Goal: Task Accomplishment & Management: Complete application form

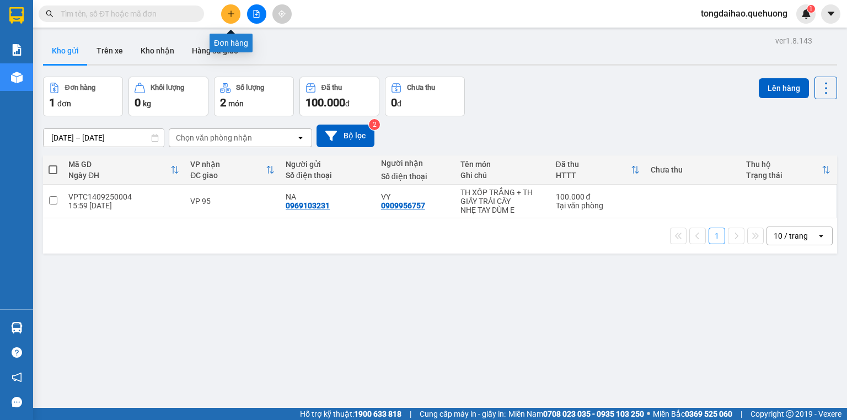
click at [236, 10] on button at bounding box center [230, 13] width 19 height 19
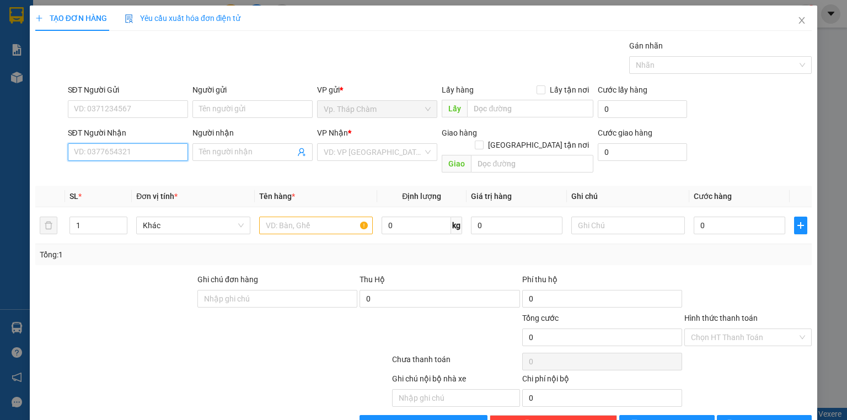
click at [116, 154] on input "SĐT Người Nhận" at bounding box center [128, 152] width 120 height 18
click at [144, 174] on div "0929023515 - TUYÊN" at bounding box center [127, 174] width 106 height 12
type input "0929023515"
type input "TUYÊN"
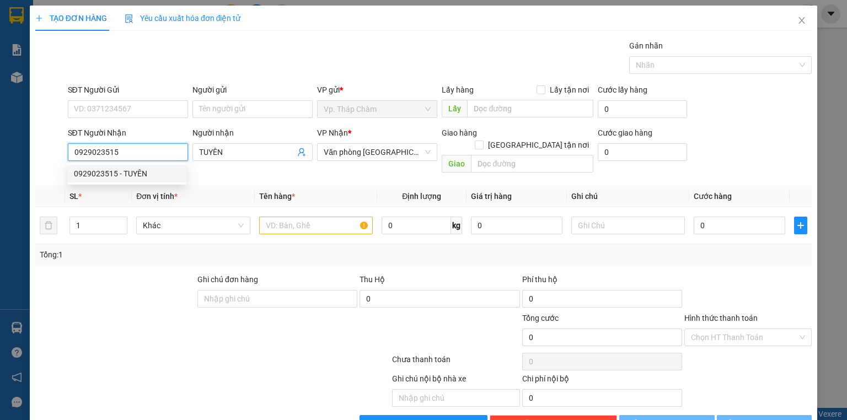
type input "50.000"
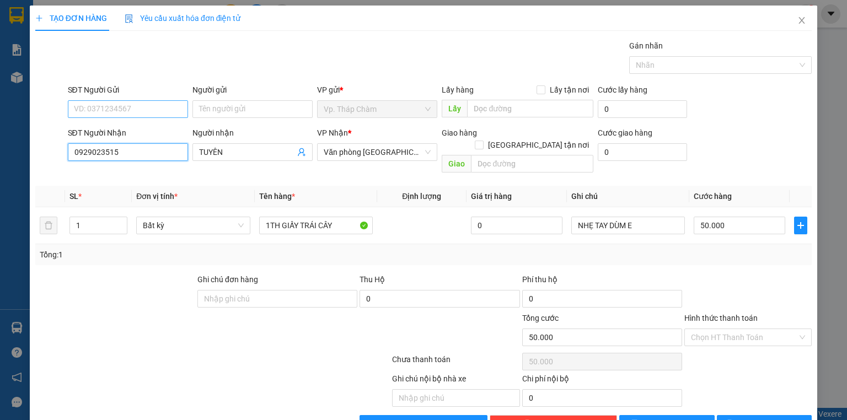
type input "0929023515"
click at [128, 107] on input "SĐT Người Gửi" at bounding box center [128, 109] width 120 height 18
click at [144, 148] on div "0914069403 - MẸ [PERSON_NAME]" at bounding box center [134, 148] width 121 height 12
type input "0914069403"
type input "MẸ [PERSON_NAME]"
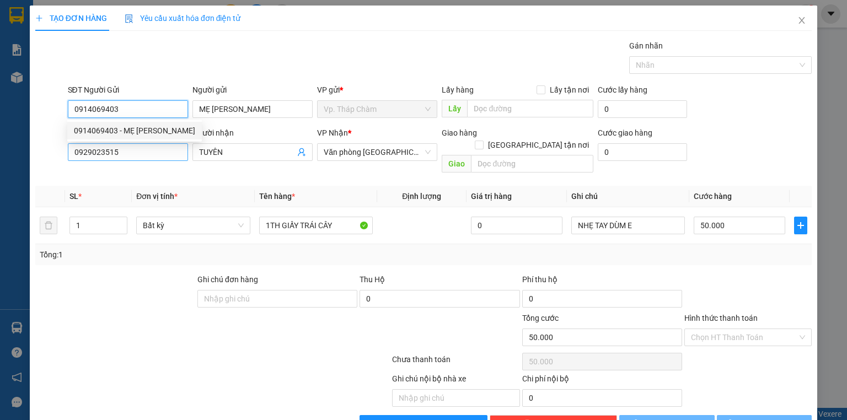
type input "140.000"
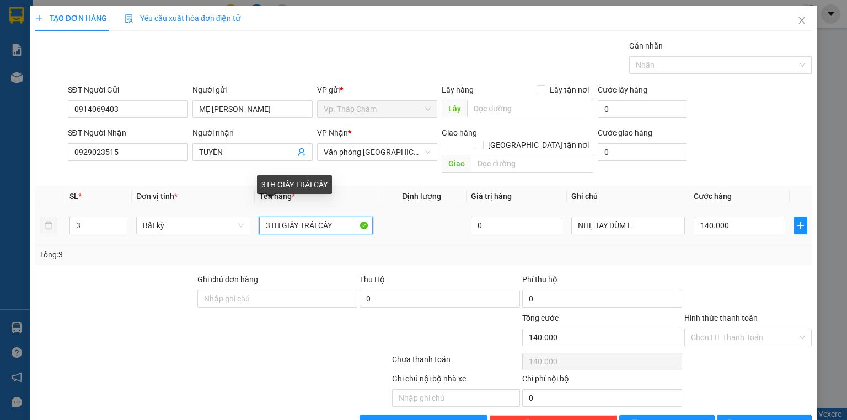
drag, startPoint x: 335, startPoint y: 210, endPoint x: 364, endPoint y: 190, distance: 35.6
click at [336, 217] on input "3TH GIẤY TRÁI CÂY" at bounding box center [316, 226] width 114 height 18
type input "3"
click at [269, 217] on input "1 TH XỐP VÀNG ĐỒ ĂN" at bounding box center [316, 226] width 114 height 18
type input "TH XỐP VÀNG ĐỒ ĂN"
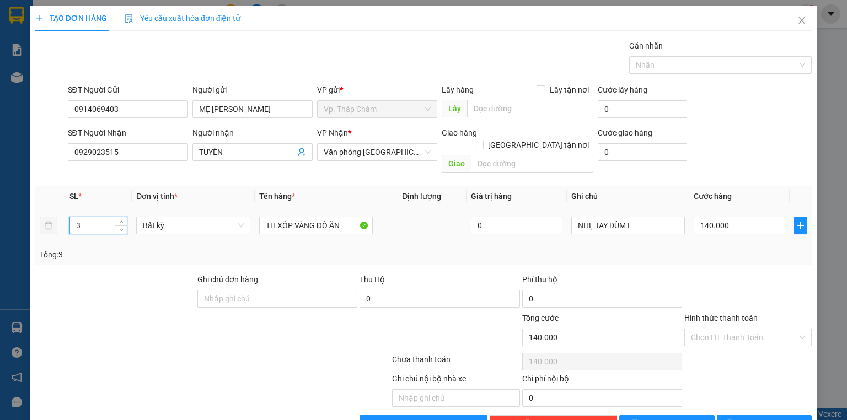
drag, startPoint x: 90, startPoint y: 211, endPoint x: 71, endPoint y: 211, distance: 19.9
click at [71, 217] on input "3" at bounding box center [98, 225] width 57 height 17
type input "1"
click at [699, 217] on input "140.000" at bounding box center [740, 226] width 92 height 18
type input "0"
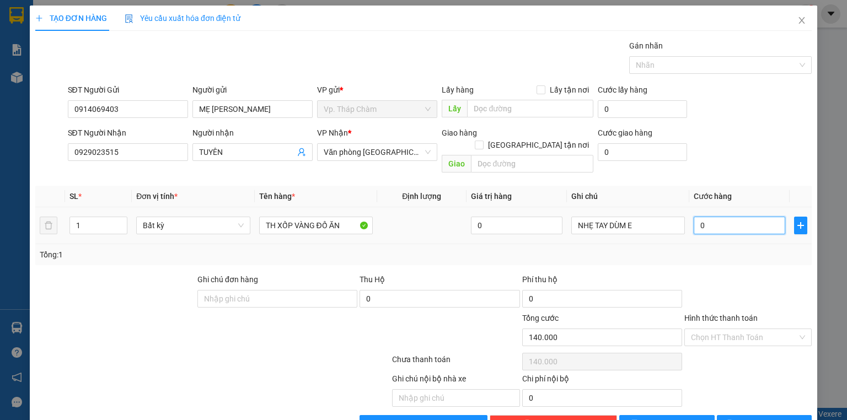
type input "0"
type input "4"
type input "04"
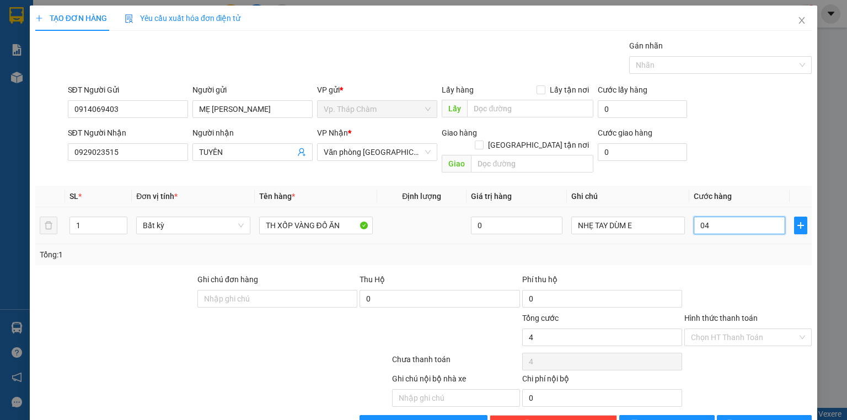
type input "40"
type input "040"
type input "4"
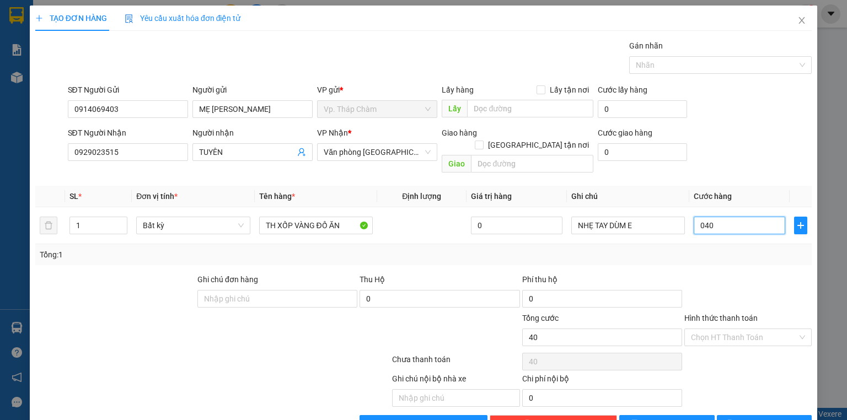
type input "04"
type input "0"
type input "4"
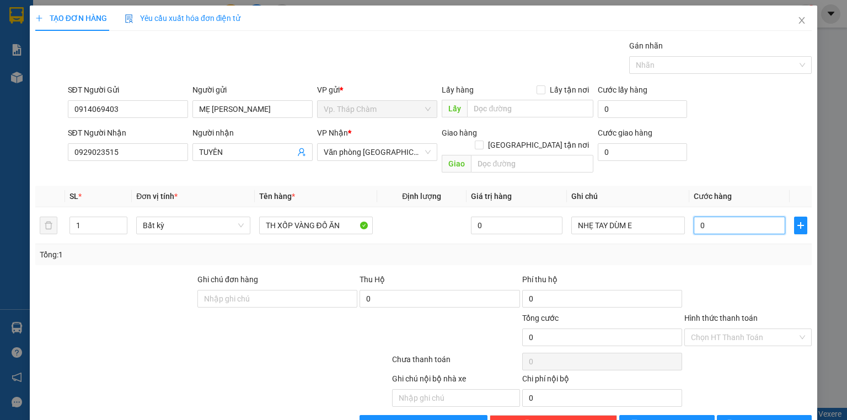
type input "4"
type input "04"
type input "40"
type input "040"
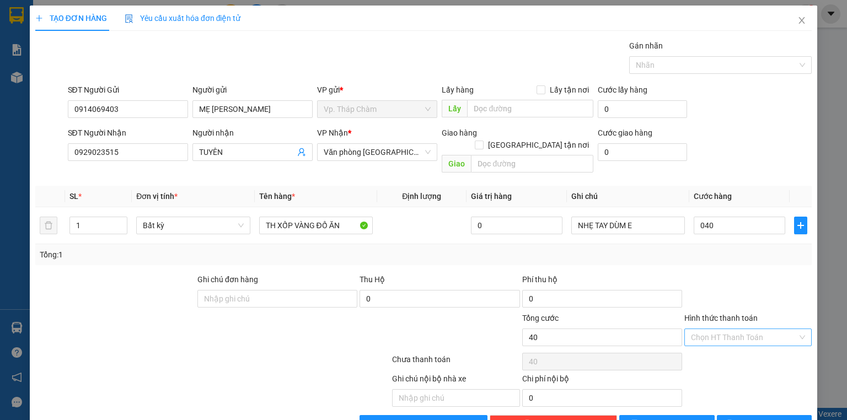
type input "40.000"
click at [783, 329] on input "Hình thức thanh toán" at bounding box center [744, 337] width 106 height 17
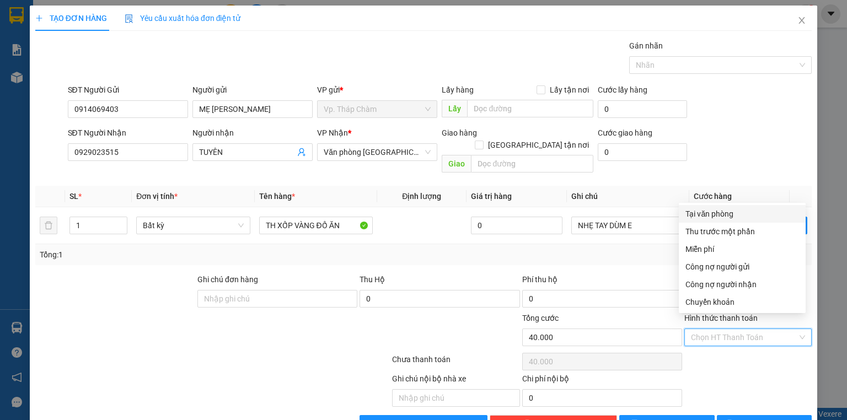
click at [719, 208] on div "Tại văn phòng" at bounding box center [742, 214] width 114 height 12
type input "0"
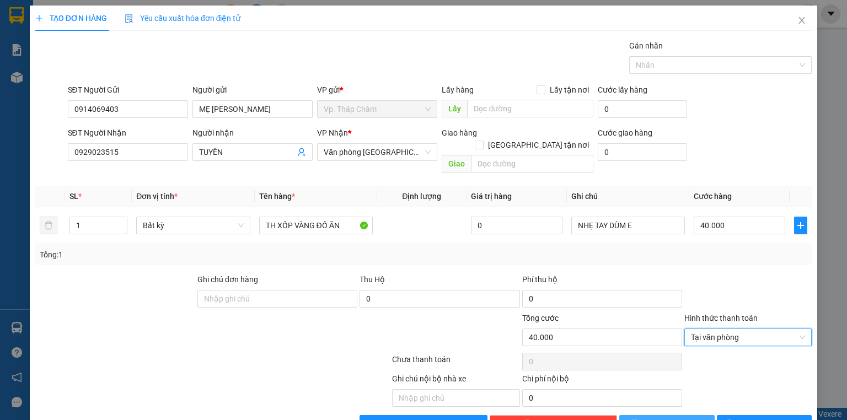
click at [697, 415] on button "[PERSON_NAME]" at bounding box center [666, 424] width 95 height 18
type input "0"
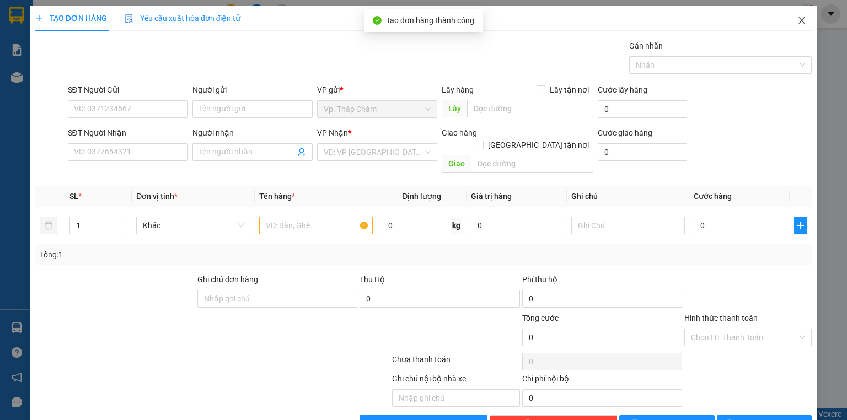
click at [797, 19] on icon "close" at bounding box center [801, 20] width 9 height 9
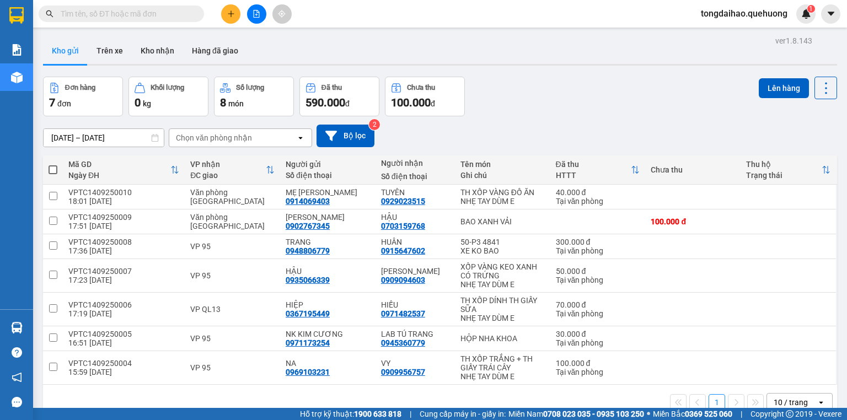
click at [232, 18] on button at bounding box center [230, 13] width 19 height 19
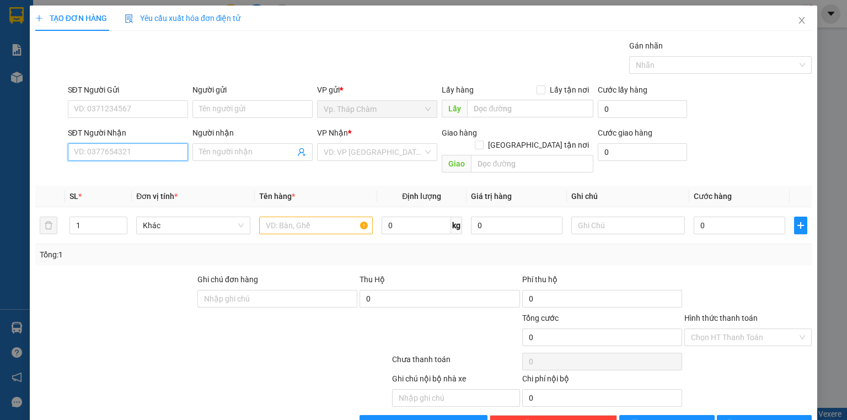
click at [136, 151] on input "SĐT Người Nhận" at bounding box center [128, 152] width 120 height 18
type input "0909209682"
click at [245, 151] on input "Người nhận" at bounding box center [247, 152] width 96 height 12
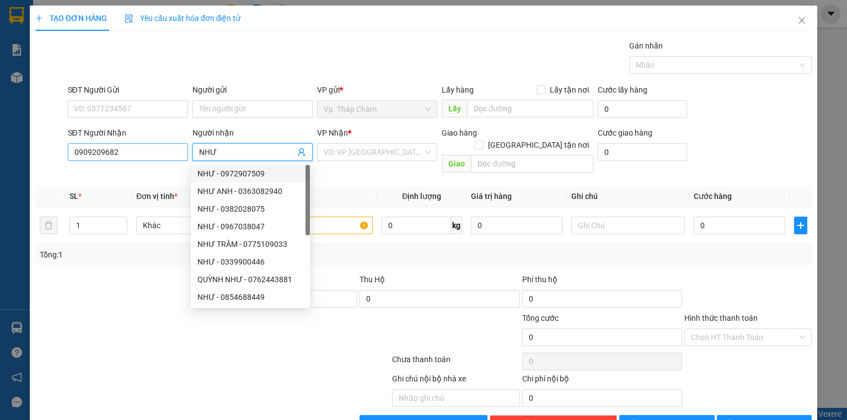
type input "NHƯ"
click at [151, 154] on input "0909209682" at bounding box center [128, 152] width 120 height 18
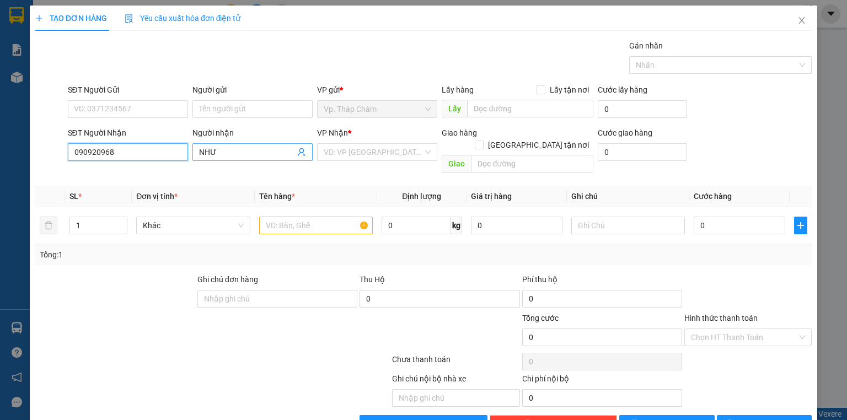
type input "090920968"
click at [233, 156] on input "NHƯ" at bounding box center [247, 152] width 96 height 12
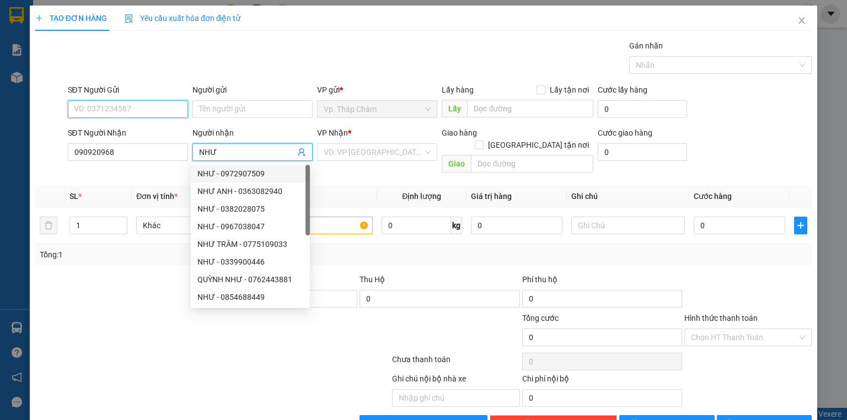
click at [126, 109] on input "SĐT Người Gửi" at bounding box center [128, 109] width 120 height 18
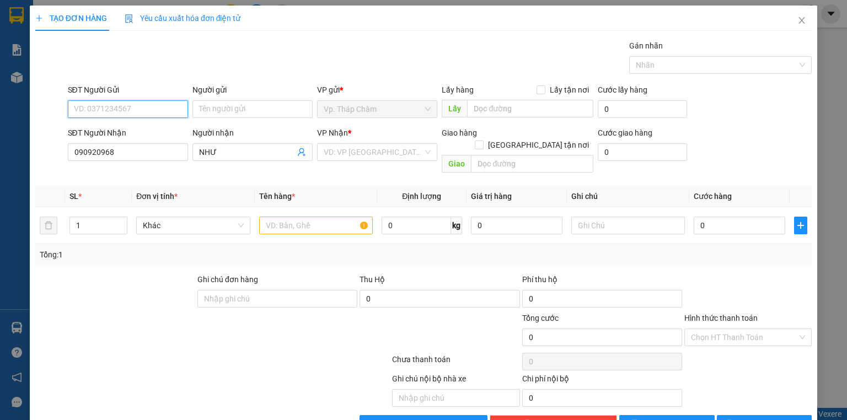
click at [127, 108] on input "SĐT Người Gửi" at bounding box center [128, 109] width 120 height 18
drag, startPoint x: 117, startPoint y: 151, endPoint x: 58, endPoint y: 147, distance: 59.1
click at [58, 147] on div "SĐT Người Nhận 090920968 090920968 Người nhận NHƯ VP Nhận * VD: VP [GEOGRAPHIC_…" at bounding box center [423, 152] width 779 height 51
click at [148, 110] on input "SĐT Người Gửi" at bounding box center [128, 109] width 120 height 18
paste input "090920968"
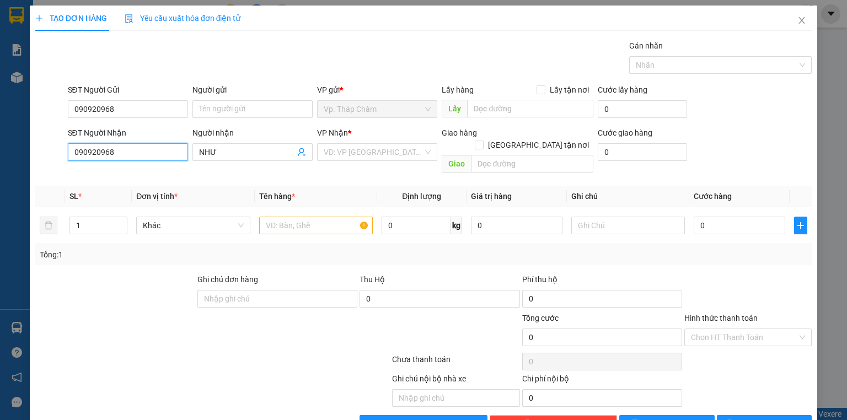
click at [137, 147] on input "090920968" at bounding box center [128, 152] width 120 height 18
click at [122, 106] on input "090920968" at bounding box center [128, 109] width 120 height 18
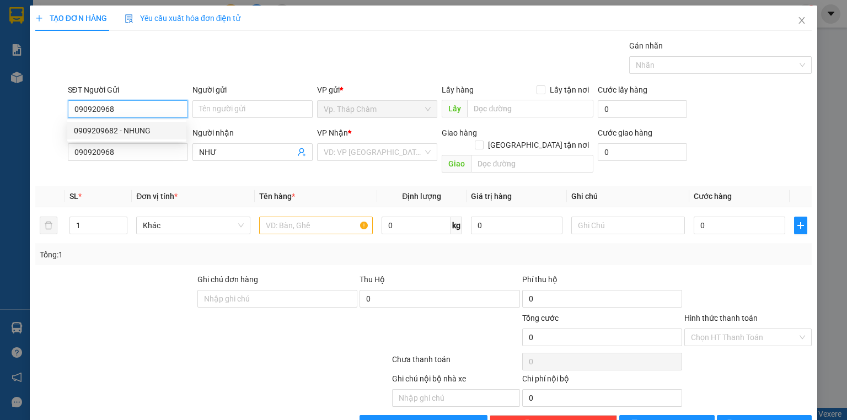
click at [135, 131] on div "0909209682 - NHUNG" at bounding box center [127, 131] width 106 height 12
type input "0909209682"
type input "NHUNG"
type input "350.000"
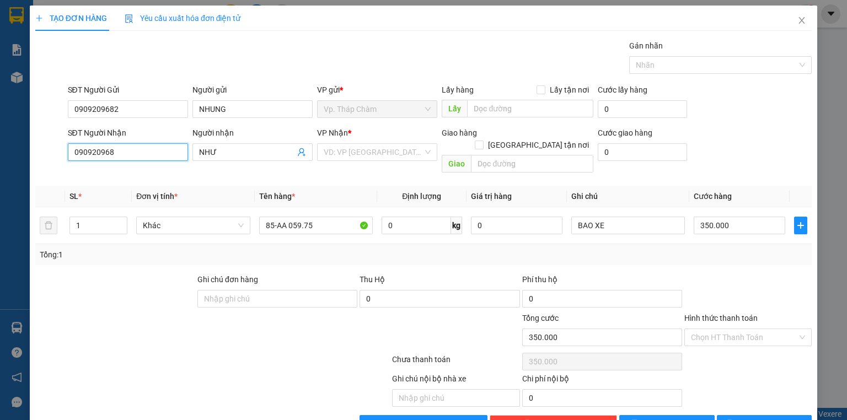
click at [124, 152] on input "090920968" at bounding box center [128, 152] width 120 height 18
click at [127, 152] on input "090920968" at bounding box center [128, 152] width 120 height 18
type input "0"
click at [147, 174] on div "0908573037 - NHƯ" at bounding box center [127, 174] width 106 height 12
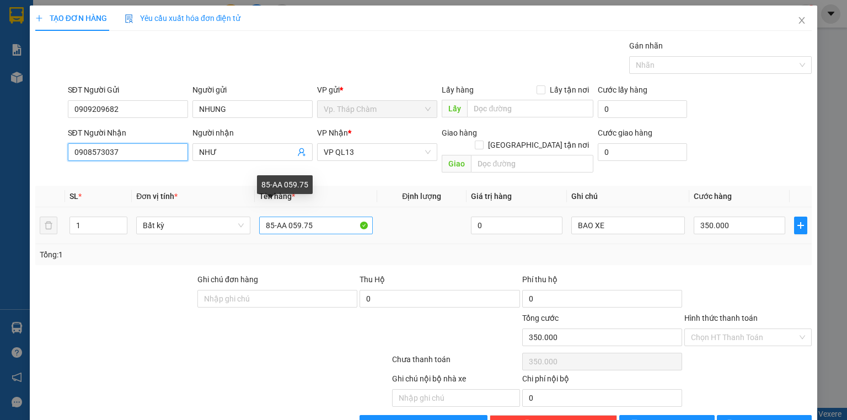
type input "0908573037"
drag, startPoint x: 322, startPoint y: 210, endPoint x: 61, endPoint y: 221, distance: 261.6
click at [61, 221] on tr "1 Bất kỳ 85-AA 059.75 0 BAO XE 350.000" at bounding box center [423, 225] width 776 height 37
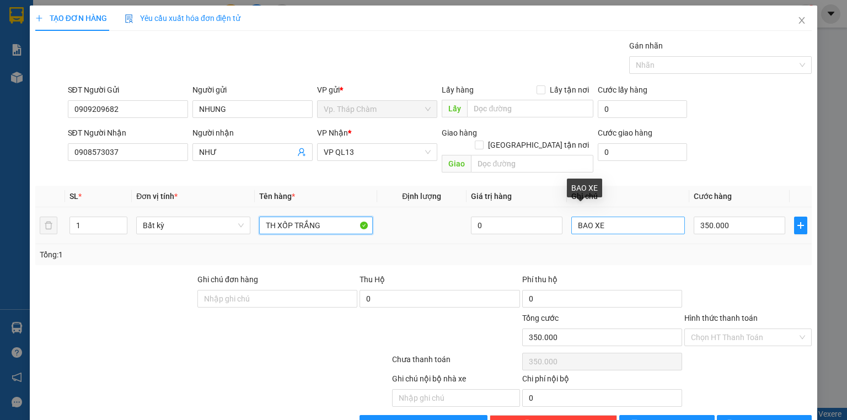
type input "TH XỐP TRẮNG"
drag, startPoint x: 602, startPoint y: 213, endPoint x: 566, endPoint y: 219, distance: 36.3
click at [571, 219] on input "BAO XE" at bounding box center [628, 226] width 114 height 18
type input "NHE"
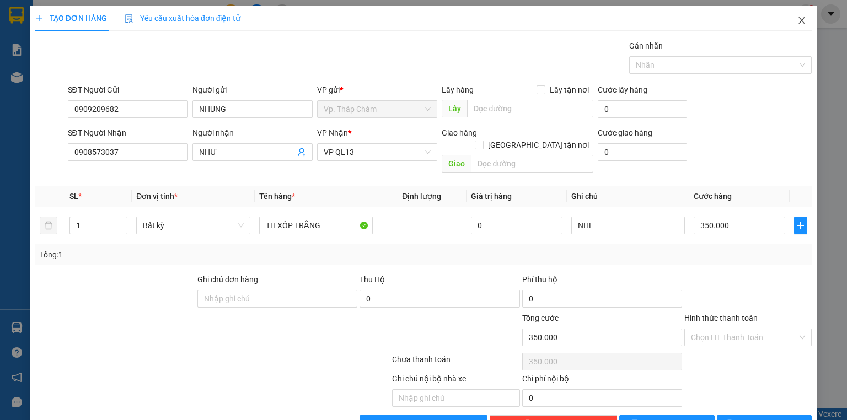
click at [790, 20] on span "Close" at bounding box center [801, 21] width 31 height 31
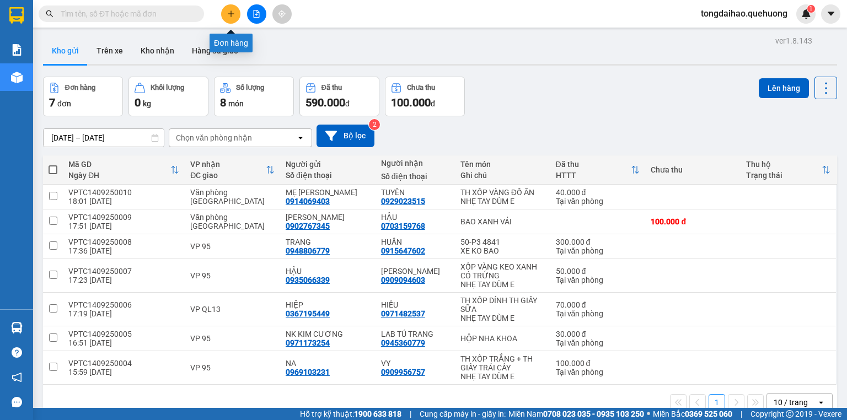
click at [233, 10] on icon "plus" at bounding box center [231, 14] width 8 height 8
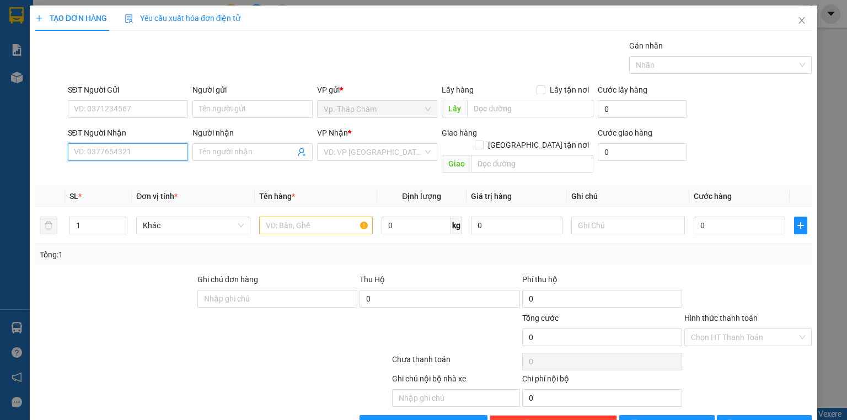
click at [125, 154] on input "SĐT Người Nhận" at bounding box center [128, 152] width 120 height 18
type input "0967024491"
click at [126, 169] on div "0967024491 - QUYÊN" at bounding box center [127, 174] width 106 height 12
type input "QUYÊN"
type input "50.000"
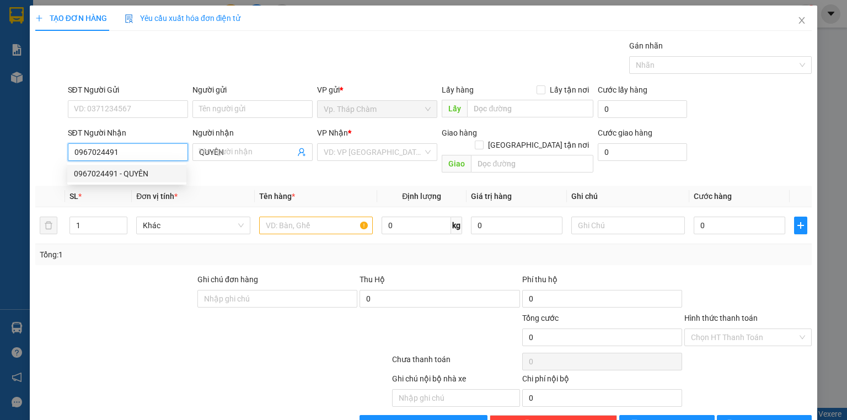
type input "50.000"
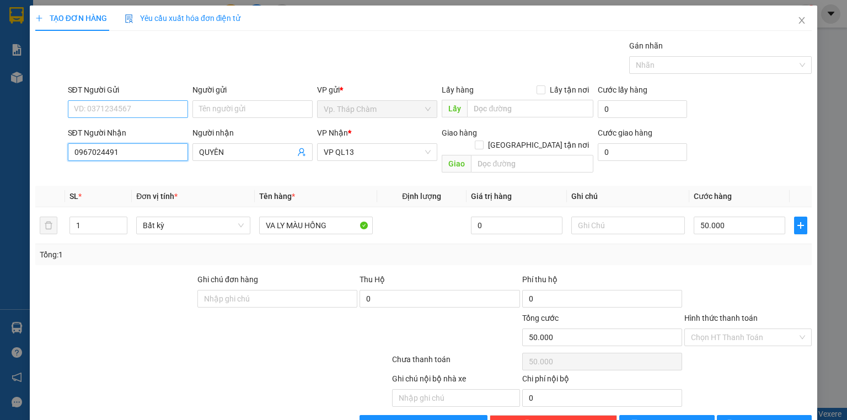
type input "0967024491"
click at [139, 109] on input "SĐT Người Gửi" at bounding box center [128, 109] width 120 height 18
click at [148, 65] on div "Gói vận chuyển * Tiêu chuẩn Gán nhãn Nhãn" at bounding box center [440, 59] width 749 height 39
click at [133, 105] on input "SĐT Người Gửi" at bounding box center [128, 109] width 120 height 18
type input "0"
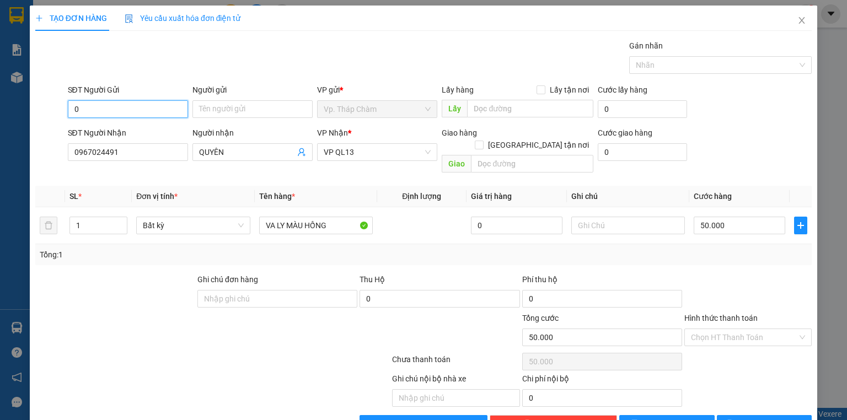
click at [93, 112] on input "0" at bounding box center [128, 109] width 120 height 18
click at [33, 129] on div "TẠO ĐƠN HÀNG Yêu cầu xuất hóa đơn điện tử Transit Pickup Surcharge Ids Transit …" at bounding box center [423, 224] width 787 height 436
click at [152, 113] on input "SĐT Người Gửi" at bounding box center [128, 109] width 120 height 18
click at [149, 107] on input "SĐT Người Gửi" at bounding box center [128, 109] width 120 height 18
click at [126, 106] on input "SĐT Người Gửi" at bounding box center [128, 109] width 120 height 18
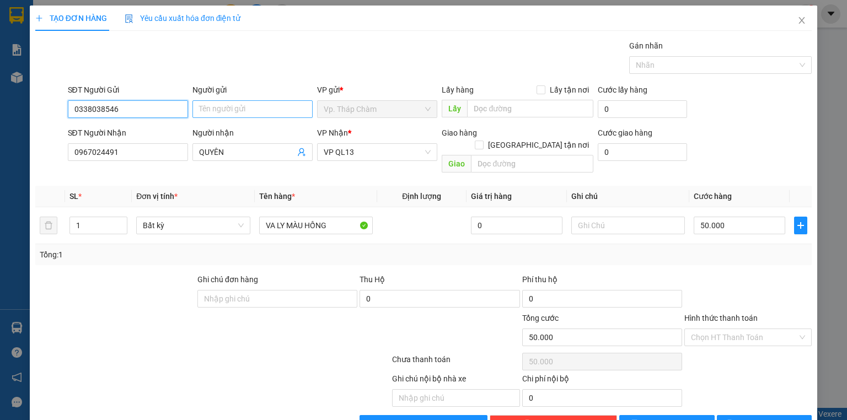
type input "0338038546"
click at [243, 112] on input "Người gửi" at bounding box center [252, 109] width 120 height 18
type input "CU EM"
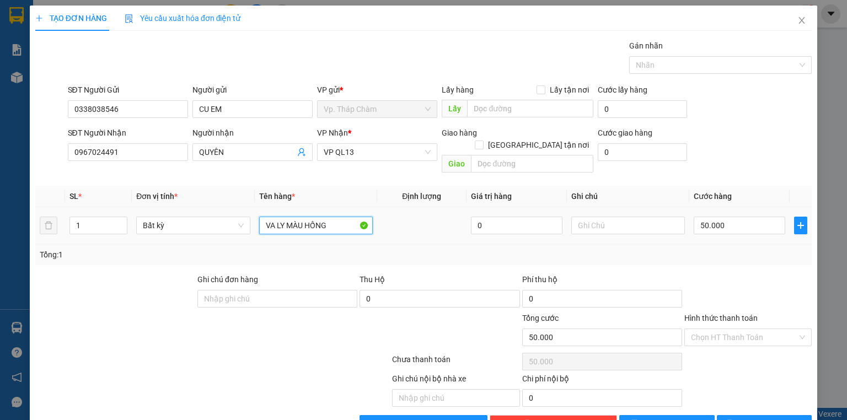
click at [335, 217] on input "VA LY MÀU HỒNG" at bounding box center [316, 226] width 114 height 18
type input "V"
click at [795, 329] on div "Chọn HT Thanh Toán" at bounding box center [747, 338] width 127 height 18
type input "TH XỐP VÀNG DÍNH BỊ"
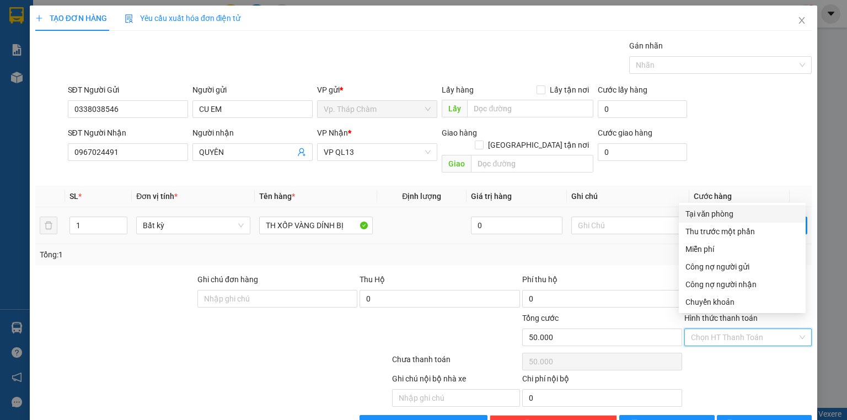
click at [719, 212] on div "Tại văn phòng" at bounding box center [742, 214] width 114 height 12
type input "0"
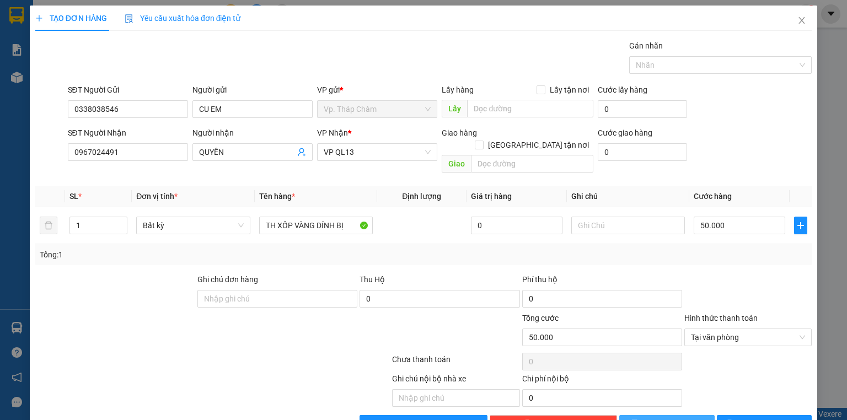
click at [673, 418] on span "[PERSON_NAME]" at bounding box center [672, 424] width 59 height 12
type input "0"
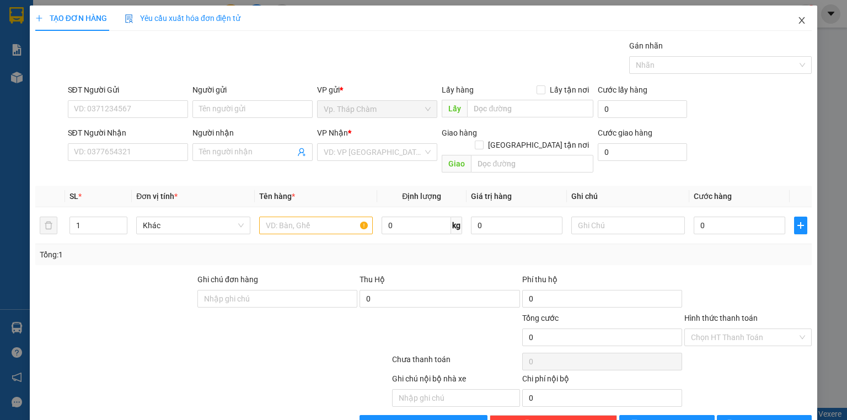
click at [797, 21] on icon "close" at bounding box center [801, 20] width 9 height 9
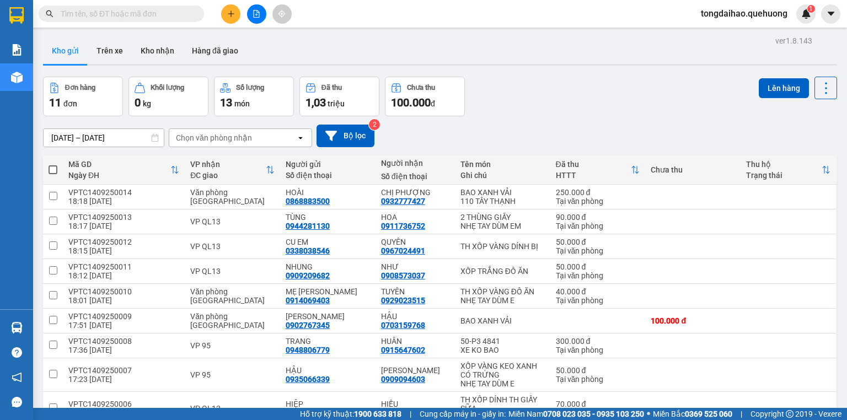
click at [126, 12] on input "text" at bounding box center [126, 14] width 130 height 12
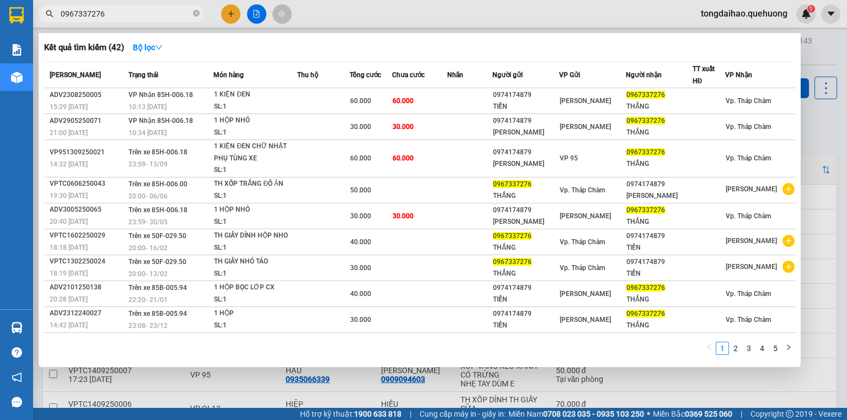
type input "0967337276"
click at [693, 389] on div at bounding box center [423, 210] width 847 height 420
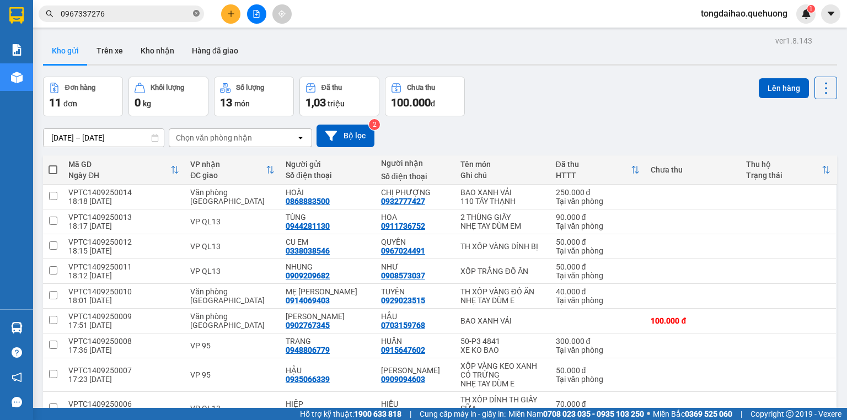
drag, startPoint x: 195, startPoint y: 15, endPoint x: 206, endPoint y: 13, distance: 11.8
click at [195, 15] on icon "close-circle" at bounding box center [196, 13] width 7 height 7
click at [235, 13] on button at bounding box center [230, 13] width 19 height 19
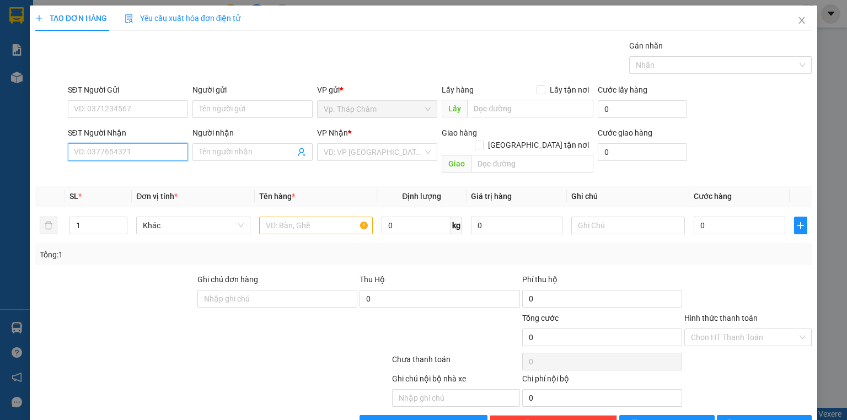
click at [133, 153] on input "SĐT Người Nhận" at bounding box center [128, 152] width 120 height 18
type input "0971762575"
click at [130, 175] on div "0971762575 - THUỶ TIÊN" at bounding box center [127, 174] width 106 height 12
type input "THUỶ TIÊN"
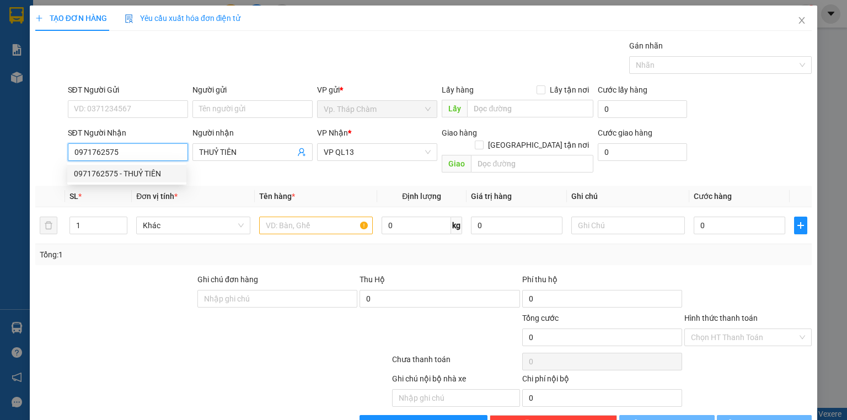
type input "30.000"
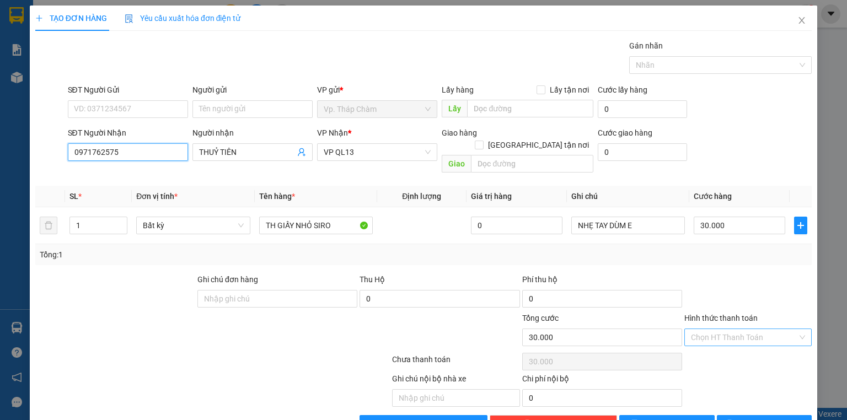
click at [792, 329] on div "Chọn HT Thanh Toán" at bounding box center [747, 338] width 127 height 18
type input "0971762575"
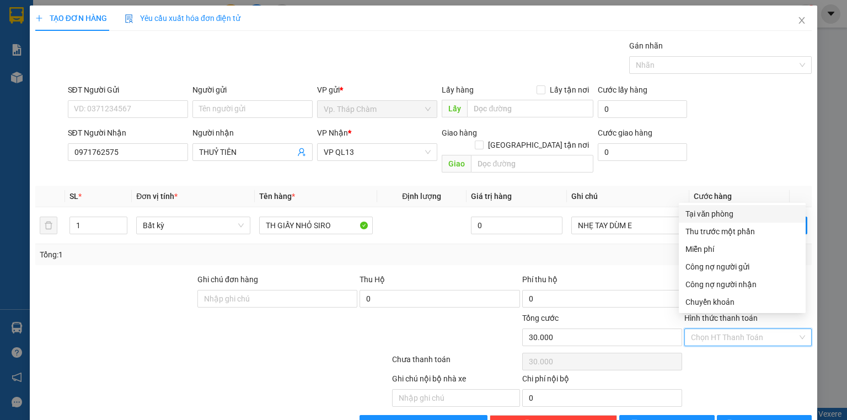
click at [724, 214] on div "Tại văn phòng" at bounding box center [742, 214] width 114 height 12
type input "0"
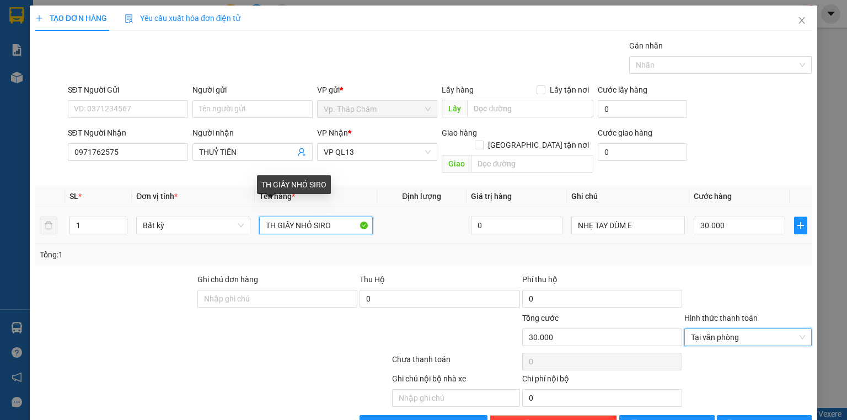
click at [272, 217] on input "TH GIẤY NHỎ SIRO" at bounding box center [316, 226] width 114 height 18
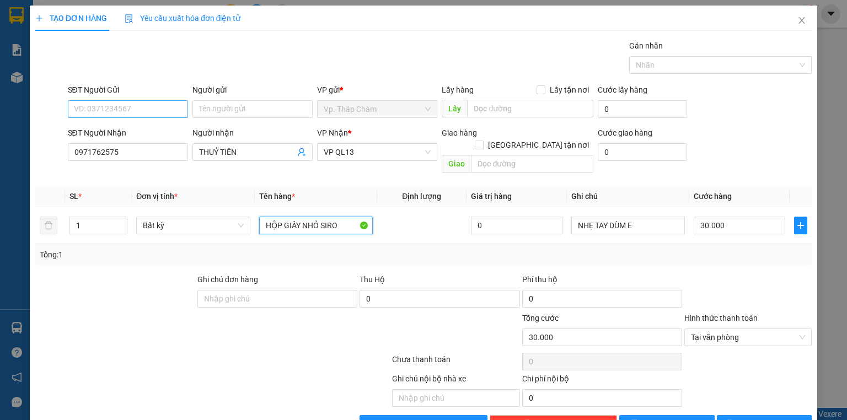
type input "HỘP GIẤY NHỎ SIRO"
click at [122, 108] on input "SĐT Người Gửi" at bounding box center [128, 109] width 120 height 18
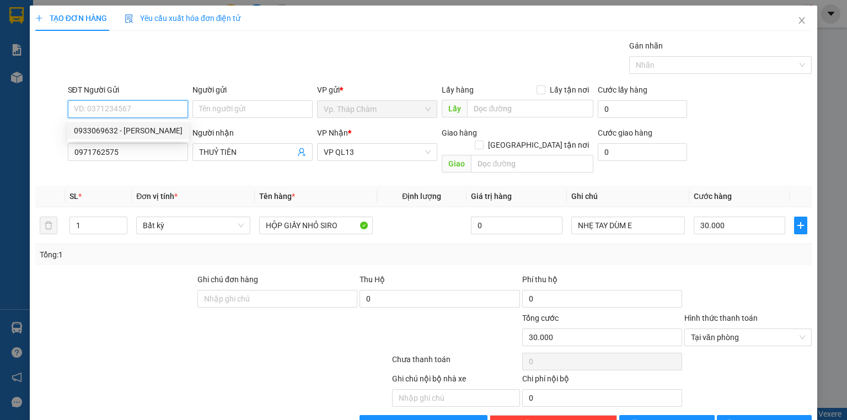
click at [128, 131] on div "0933069632 - [PERSON_NAME]" at bounding box center [128, 131] width 109 height 12
type input "0933069632"
type input "[PERSON_NAME]"
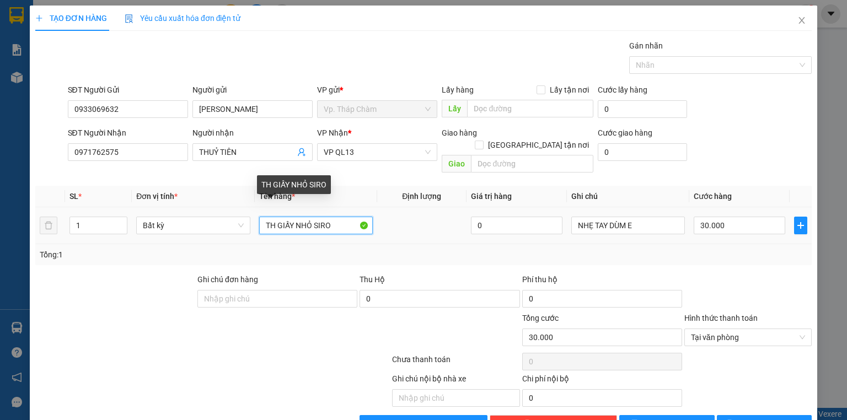
click at [272, 217] on input "TH GIẤY NHỎ SIRO" at bounding box center [316, 226] width 114 height 18
type input "HỘP GIẤY NHỎ SIRO"
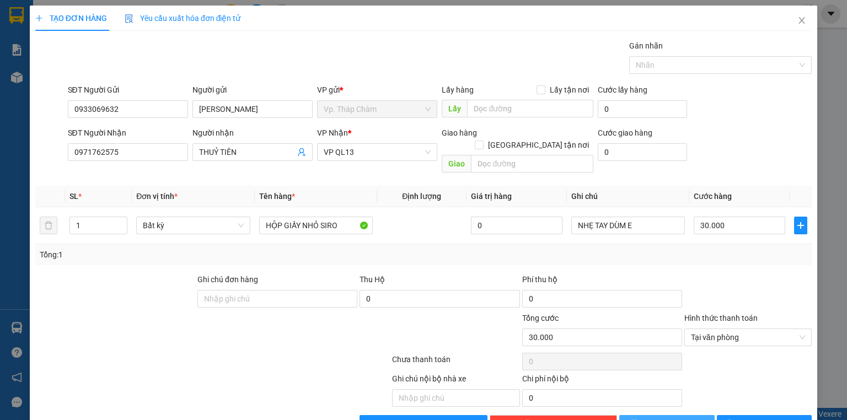
click at [670, 418] on span "[PERSON_NAME]" at bounding box center [672, 424] width 59 height 12
type input "0"
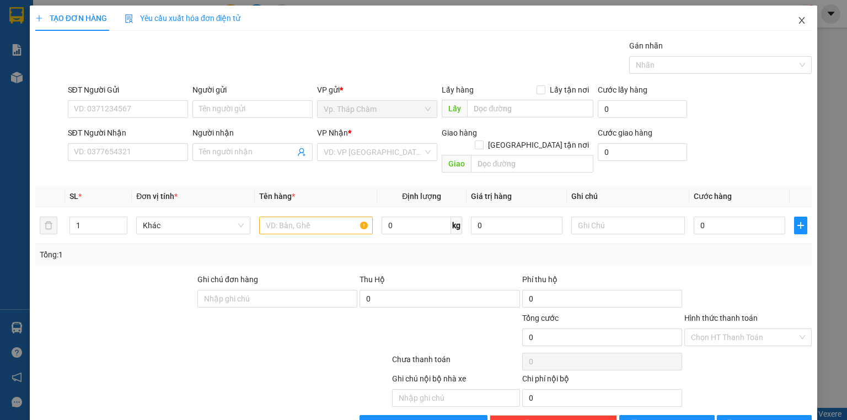
drag, startPoint x: 819, startPoint y: 197, endPoint x: 794, endPoint y: 17, distance: 182.1
click at [797, 17] on icon "close" at bounding box center [801, 20] width 9 height 9
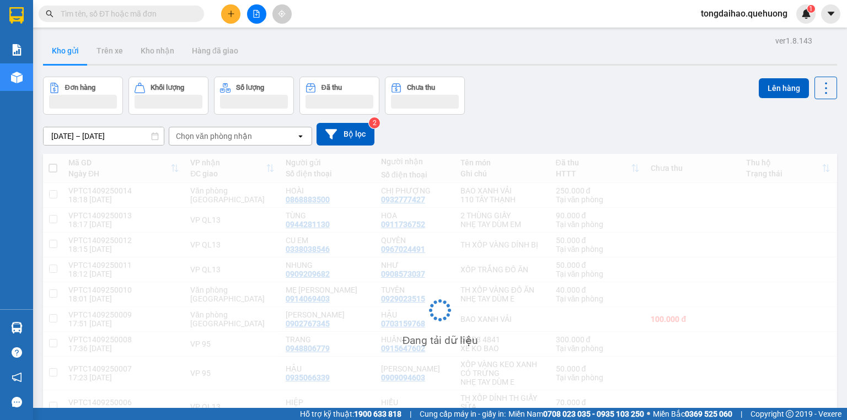
click at [794, 17] on span "tongdaihao.quehuong" at bounding box center [744, 14] width 104 height 14
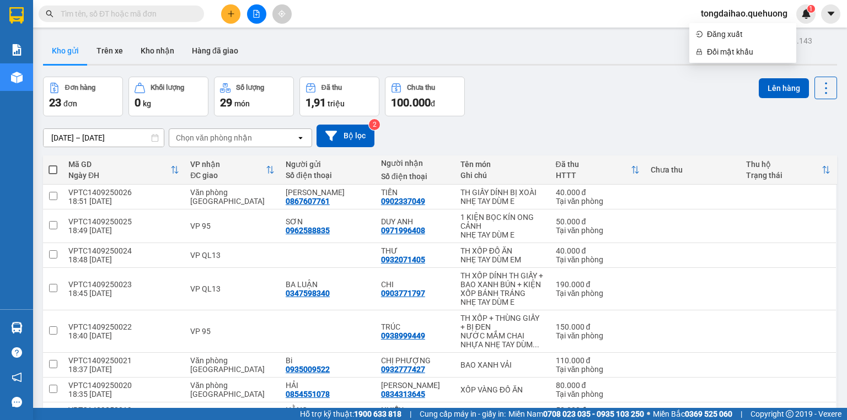
click at [549, 112] on div "Đơn hàng 23 đơn Khối lượng 0 kg Số lượng 29 món Đã thu 1,91 triệu Chưa thu 100.…" at bounding box center [440, 97] width 794 height 40
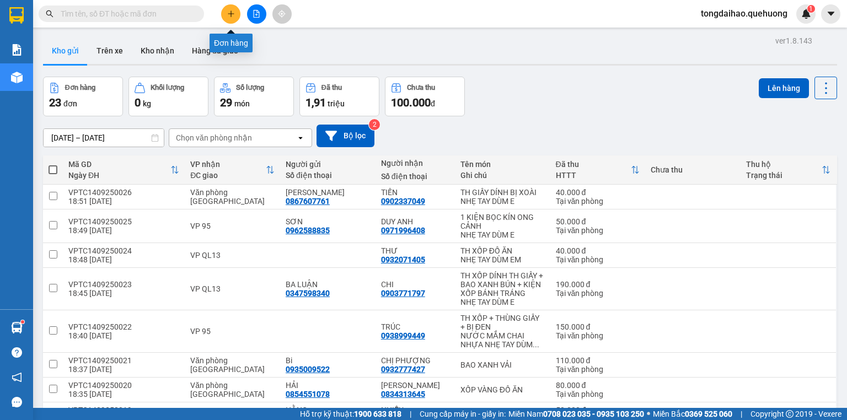
click at [230, 13] on icon "plus" at bounding box center [231, 14] width 8 height 8
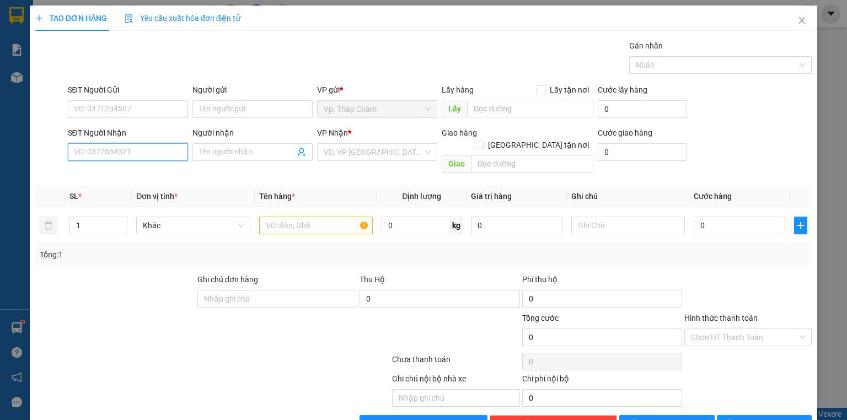
click at [126, 153] on input "SĐT Người Nhận" at bounding box center [128, 152] width 120 height 18
type input "0396731545"
click at [224, 153] on input "Người nhận" at bounding box center [247, 152] width 96 height 12
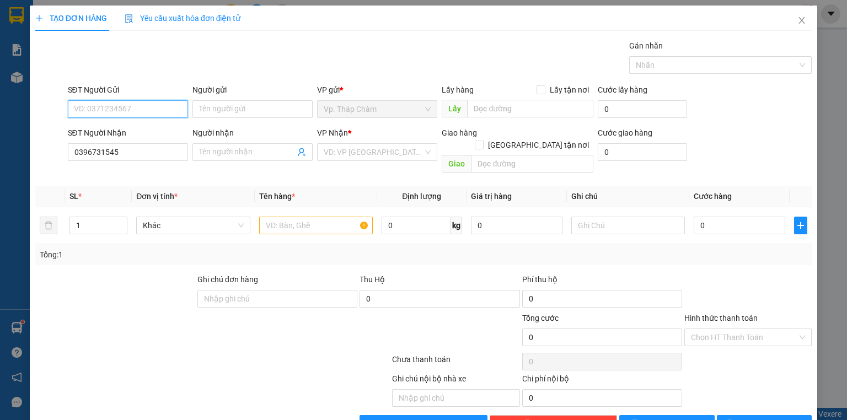
click at [129, 112] on input "SĐT Người Gửi" at bounding box center [128, 109] width 120 height 18
type input "0383213295"
click at [124, 133] on div "0383213295 - THUỶ" at bounding box center [127, 131] width 106 height 12
type input "THUỶ"
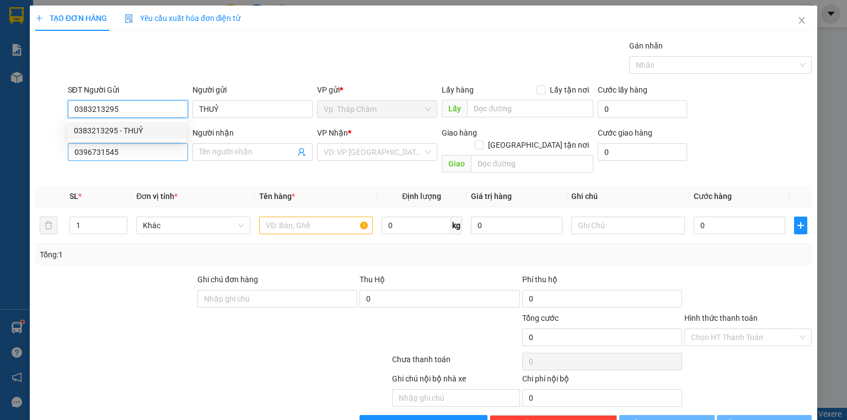
type input "30.000"
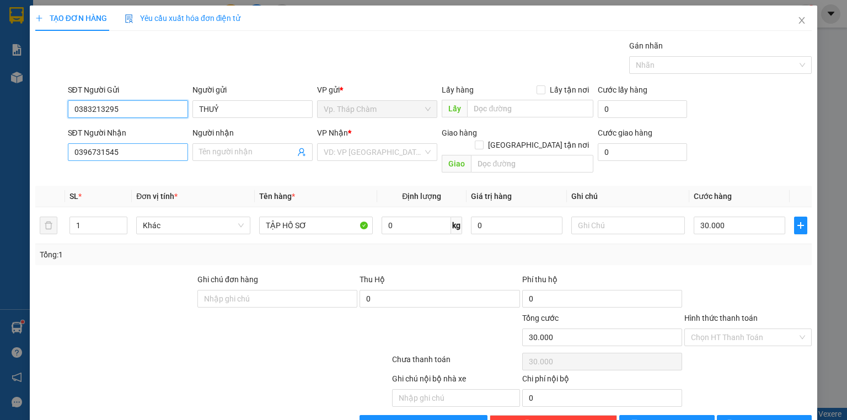
type input "0383213295"
click at [138, 154] on input "0396731545" at bounding box center [128, 152] width 120 height 18
drag, startPoint x: 233, startPoint y: 151, endPoint x: 254, endPoint y: 155, distance: 20.8
click at [234, 151] on input "Người nhận" at bounding box center [247, 152] width 96 height 12
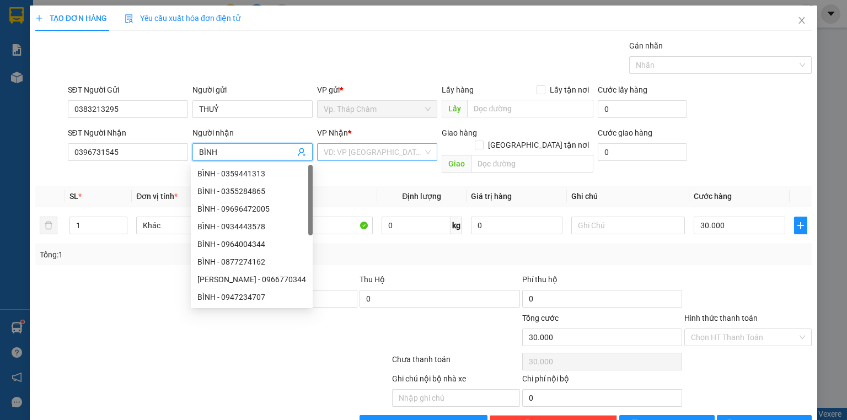
drag, startPoint x: 426, startPoint y: 152, endPoint x: 426, endPoint y: 143, distance: 9.4
click at [426, 153] on div "VD: VP [GEOGRAPHIC_DATA]" at bounding box center [377, 152] width 120 height 18
type input "BÌNH"
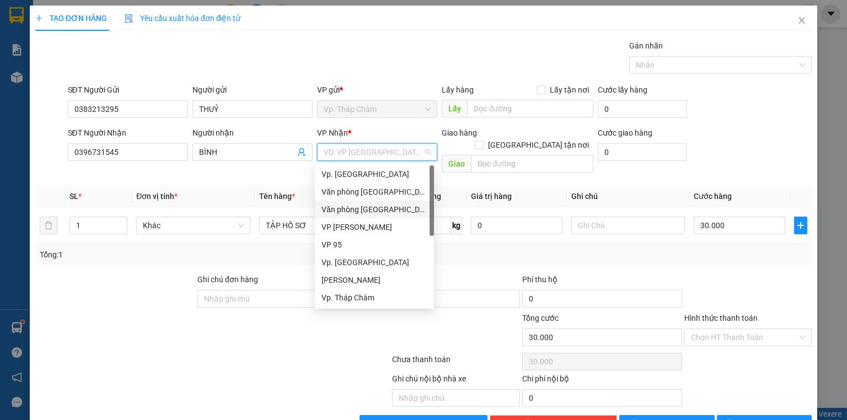
scroll to position [88, 0]
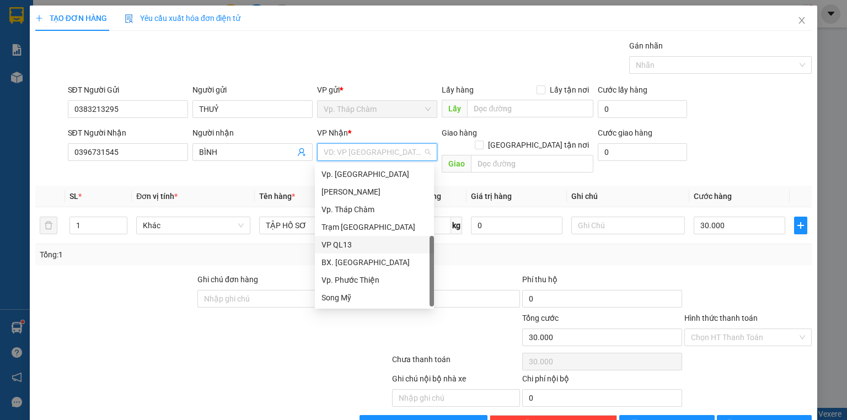
drag, startPoint x: 350, startPoint y: 245, endPoint x: 356, endPoint y: 245, distance: 6.1
click at [351, 245] on div "VP QL13" at bounding box center [374, 245] width 106 height 12
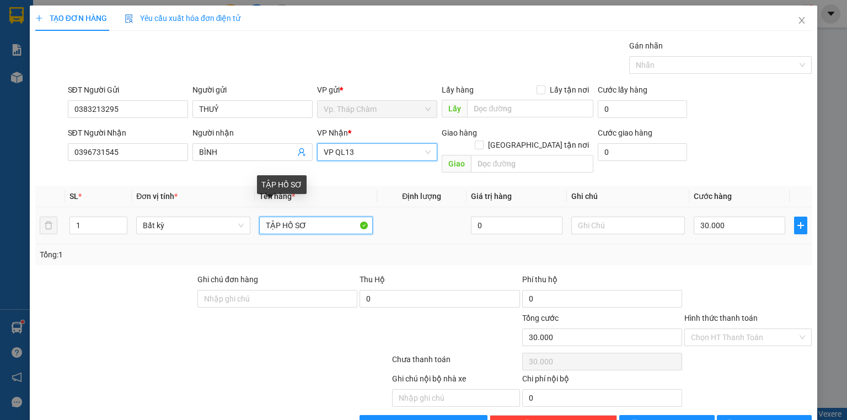
click at [312, 217] on input "TẬP HỒ SƠ" at bounding box center [316, 226] width 114 height 18
type input "T"
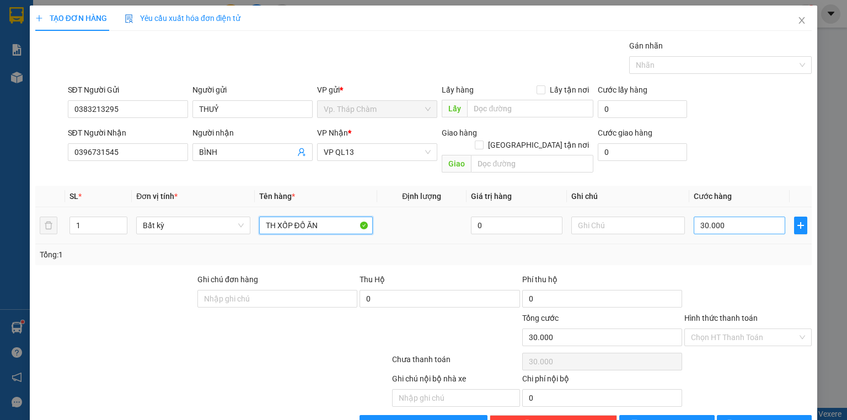
type input "TH XỐP ĐỒ ĂN"
type input "4"
type input "40"
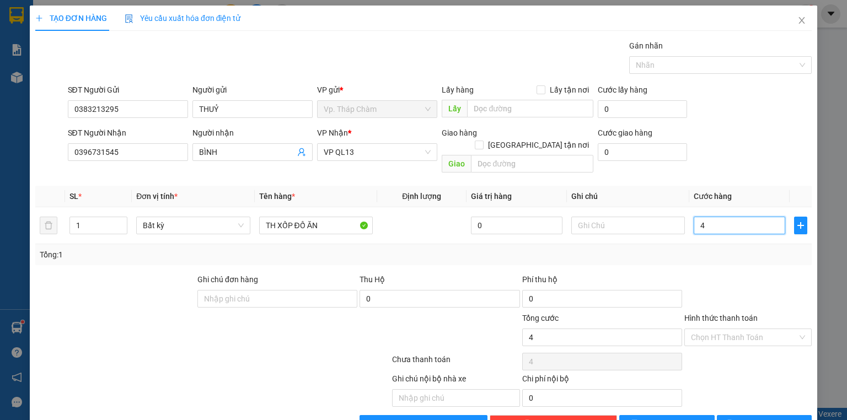
type input "40"
type input "40.000"
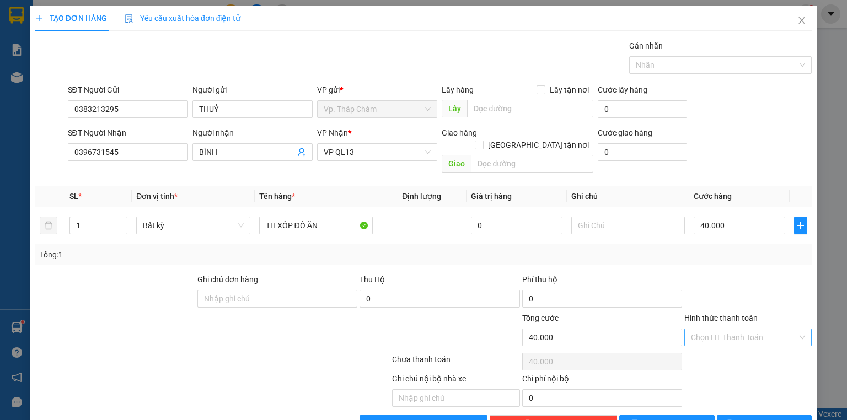
click at [790, 329] on input "Hình thức thanh toán" at bounding box center [744, 337] width 106 height 17
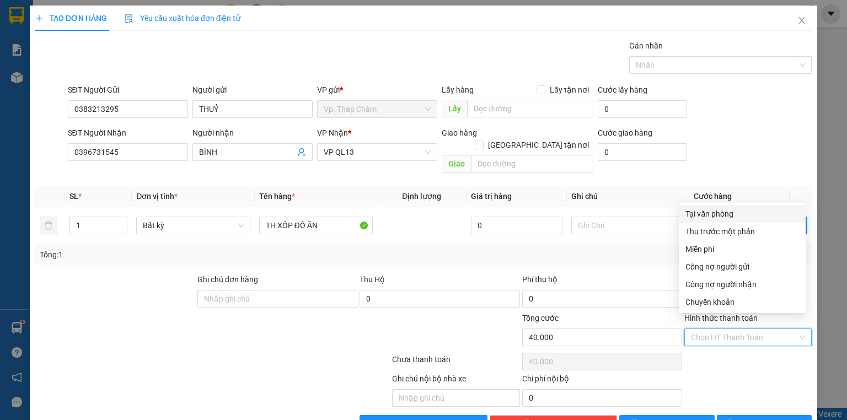
click at [724, 210] on div "Tại văn phòng" at bounding box center [742, 214] width 114 height 12
type input "0"
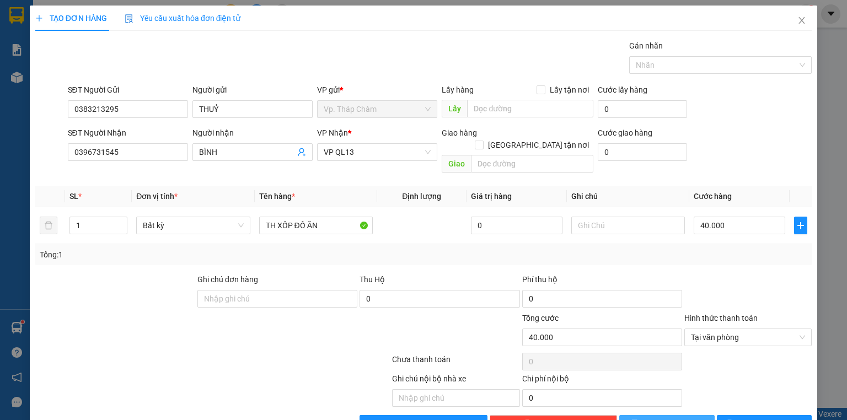
click at [680, 415] on button "[PERSON_NAME]" at bounding box center [666, 424] width 95 height 18
type input "0"
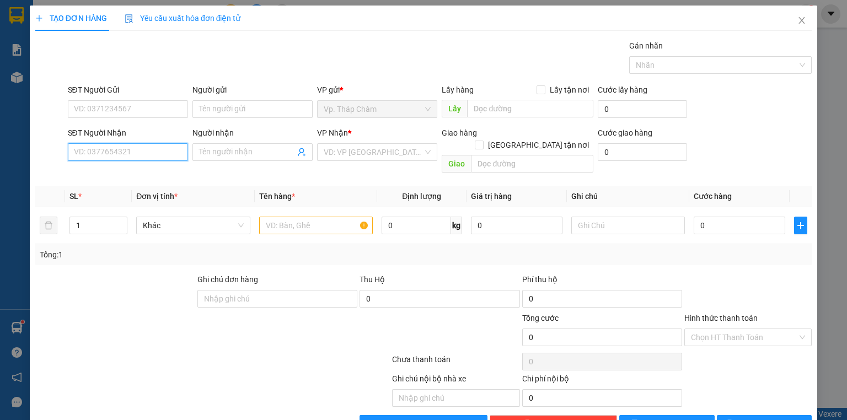
click at [105, 153] on input "SĐT Người Nhận" at bounding box center [128, 152] width 120 height 18
type input "0888724858"
click at [161, 180] on div "0888724858 - NGUYỆT" at bounding box center [126, 174] width 119 height 18
type input "NGUYỆT"
type input "50.000"
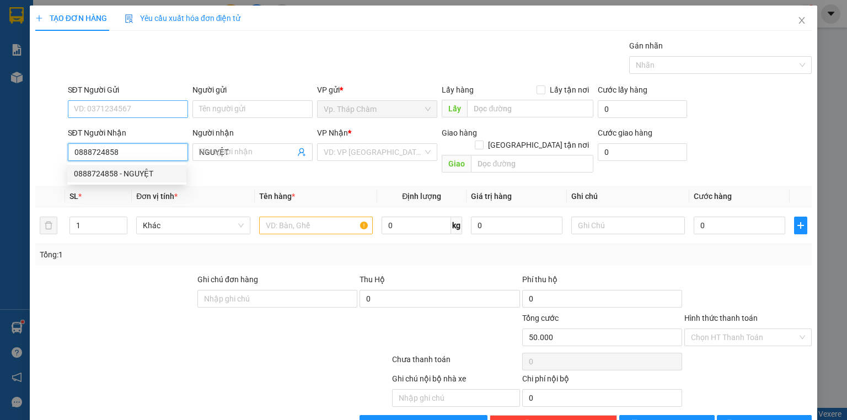
type input "50.000"
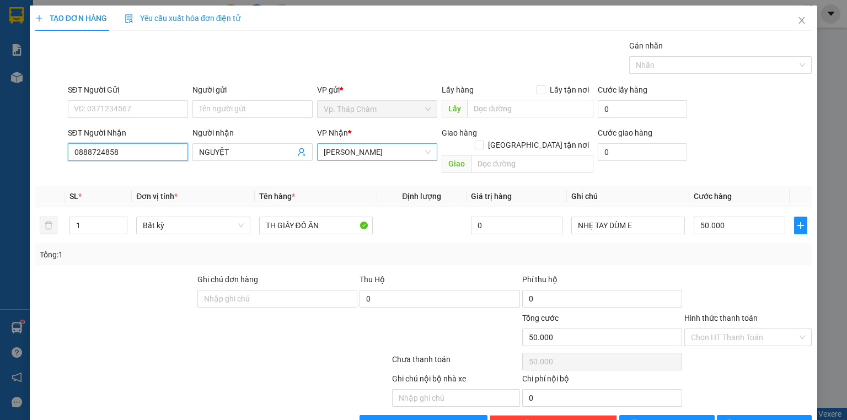
click at [423, 152] on span "[PERSON_NAME]" at bounding box center [377, 152] width 107 height 17
type input "0888724858"
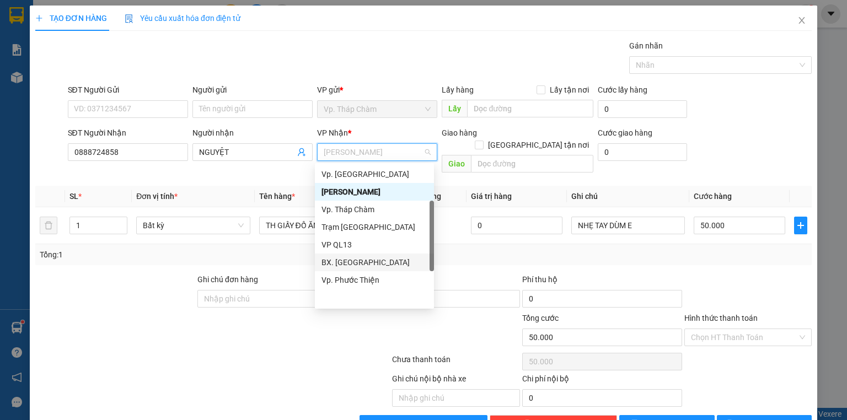
scroll to position [0, 0]
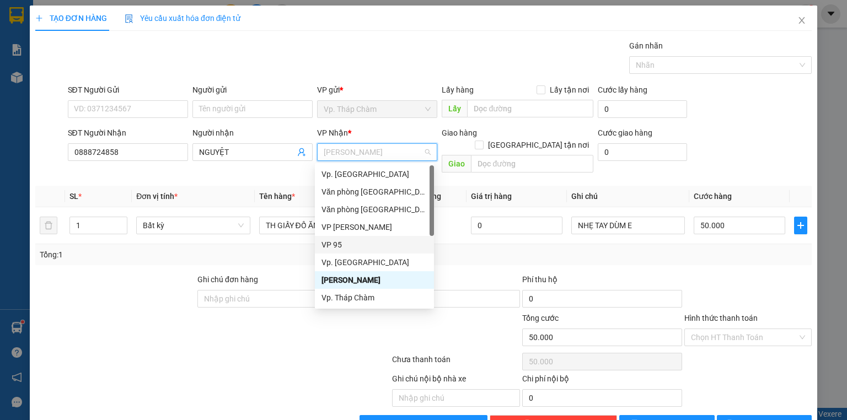
click at [353, 240] on div "VP 95" at bounding box center [374, 245] width 106 height 12
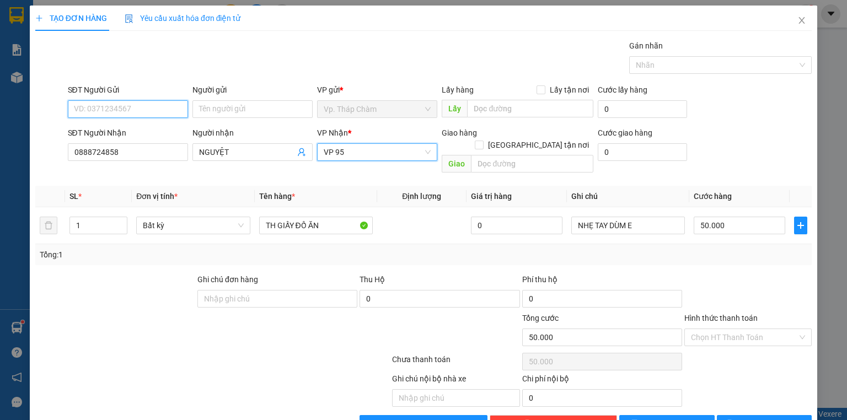
click at [157, 108] on input "SĐT Người Gửi" at bounding box center [128, 109] width 120 height 18
type input "0982704335"
click at [150, 127] on div "0982704335 - QUÝ" at bounding box center [127, 131] width 106 height 12
type input "QUÝ"
type input "0982704335"
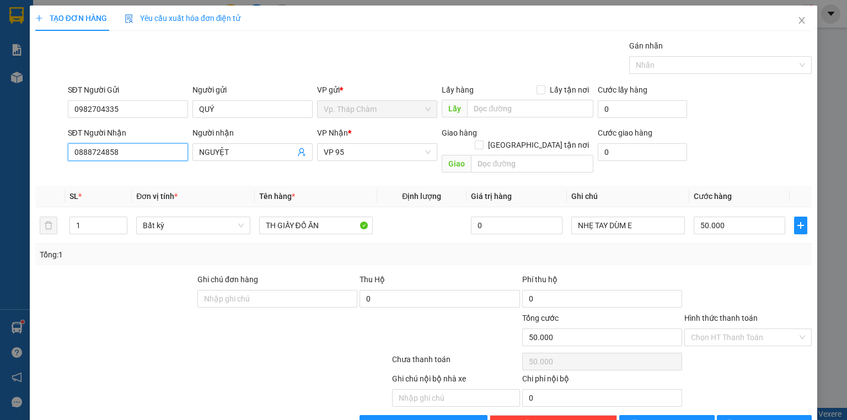
click at [138, 155] on input "0888724858" at bounding box center [128, 152] width 120 height 18
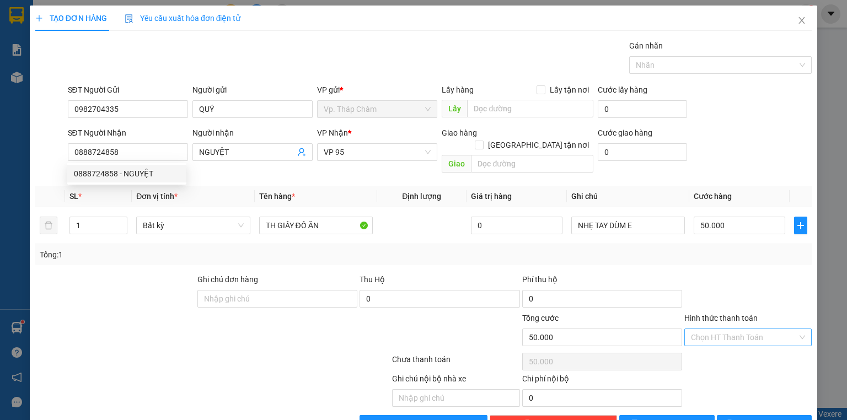
click at [721, 330] on input "Hình thức thanh toán" at bounding box center [744, 337] width 106 height 17
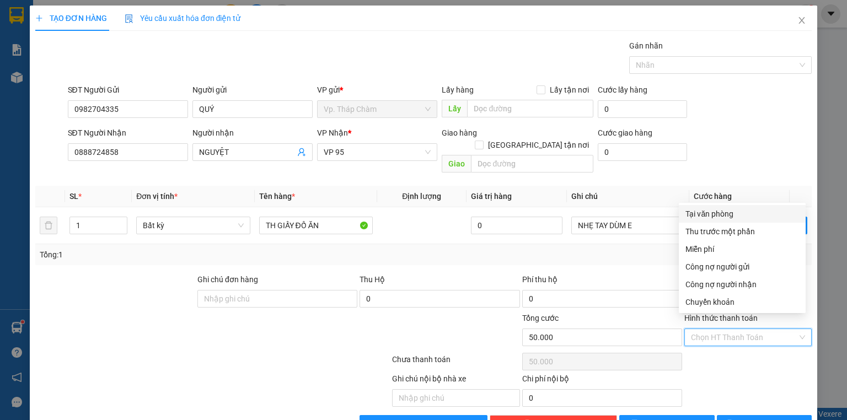
click at [714, 219] on div "Tại văn phòng" at bounding box center [742, 214] width 114 height 12
type input "0"
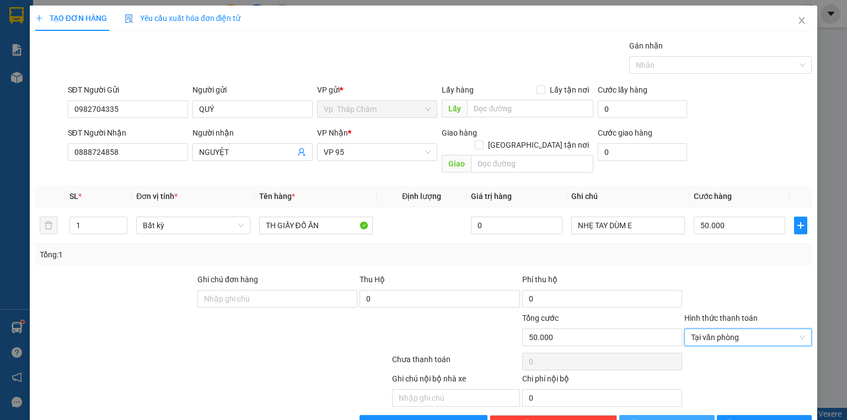
drag, startPoint x: 666, startPoint y: 412, endPoint x: 668, endPoint y: 407, distance: 5.8
click at [666, 418] on span "[PERSON_NAME]" at bounding box center [672, 424] width 59 height 12
type input "0"
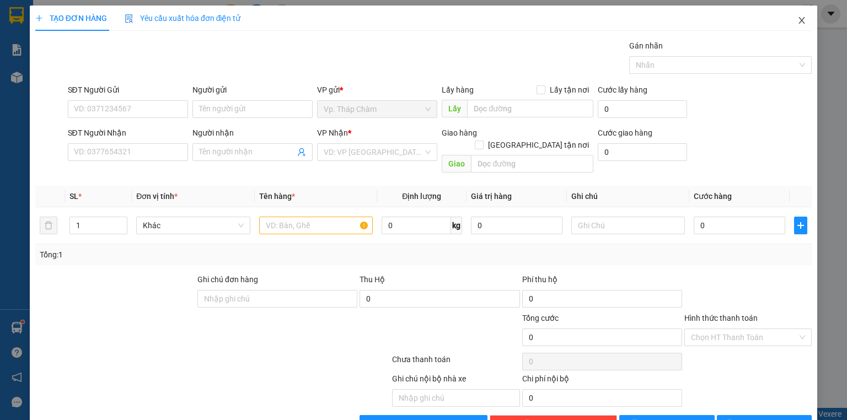
click at [797, 19] on icon "close" at bounding box center [801, 20] width 9 height 9
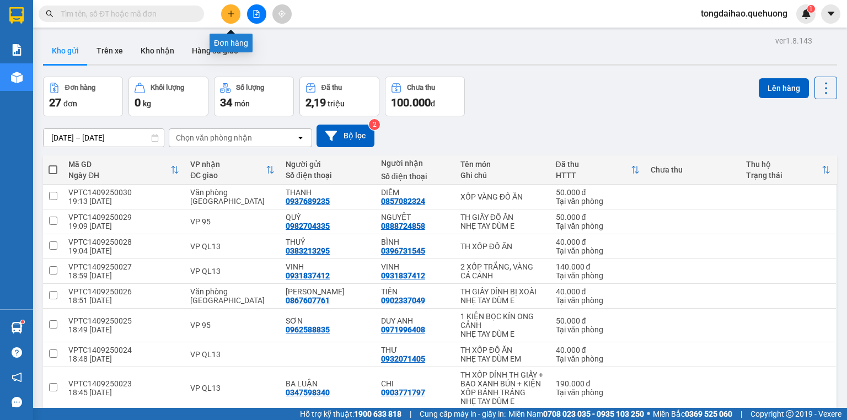
click at [226, 13] on button at bounding box center [230, 13] width 19 height 19
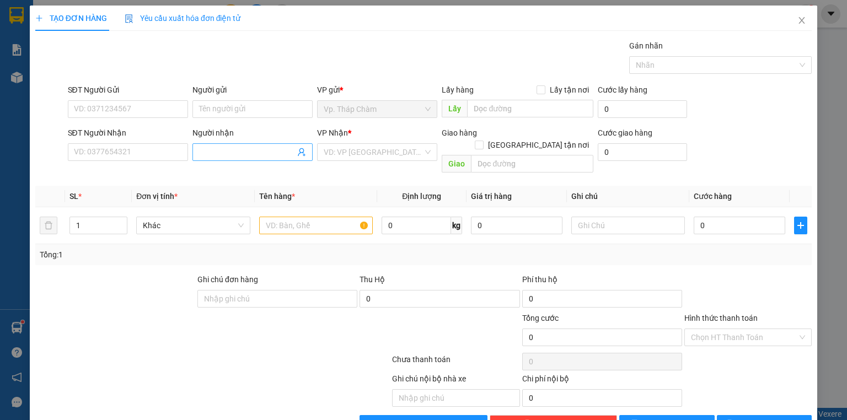
click at [222, 152] on input "Người nhận" at bounding box center [247, 152] width 96 height 12
click at [427, 153] on div "VD: VP [GEOGRAPHIC_DATA]" at bounding box center [377, 152] width 120 height 18
type input "BÉ PHƯƠNG 116"
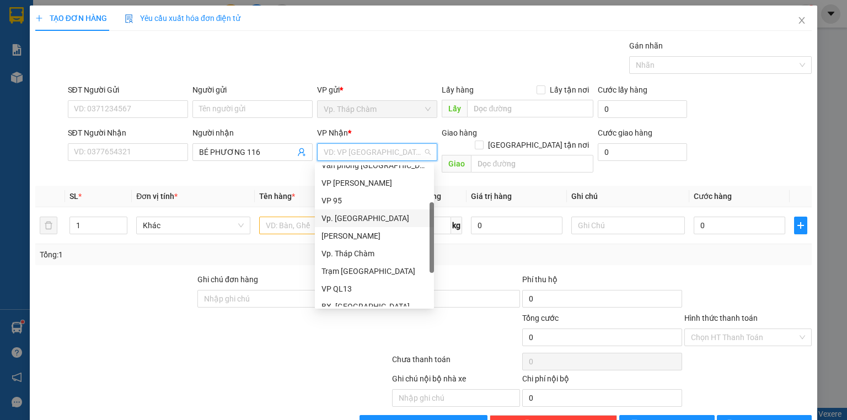
scroll to position [88, 0]
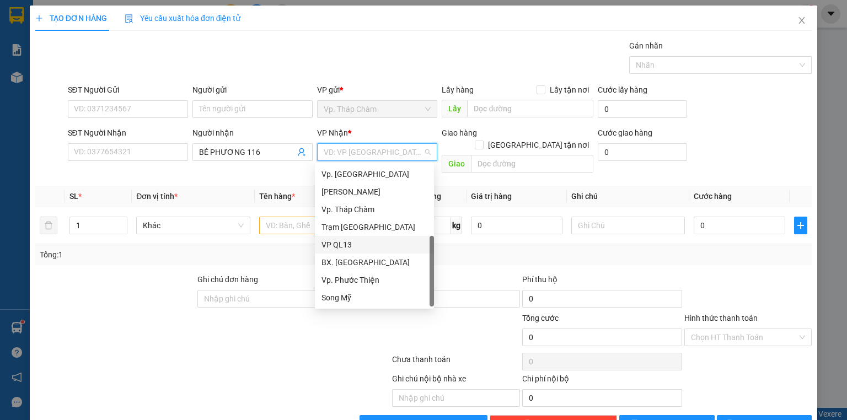
click at [367, 246] on div "VP QL13" at bounding box center [374, 245] width 106 height 12
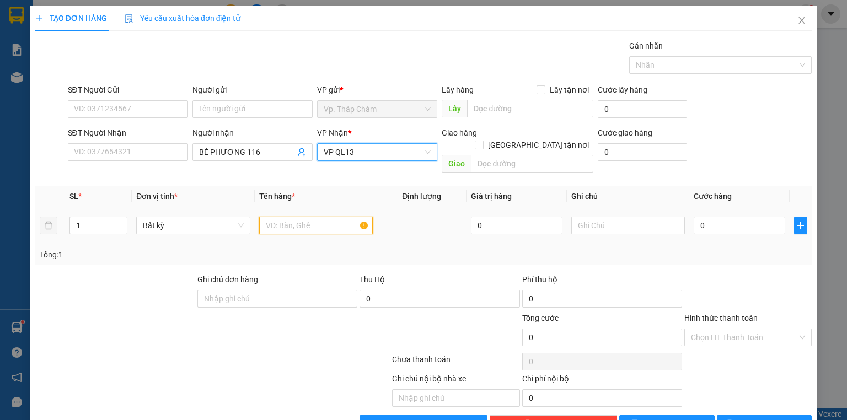
click at [326, 217] on input "text" at bounding box center [316, 226] width 114 height 18
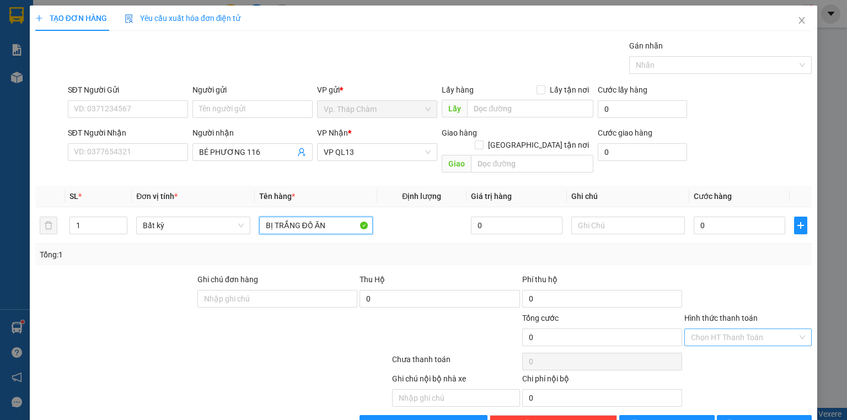
type input "BỊ TRẮNG ĐỒ ĂN"
click at [790, 329] on input "Hình thức thanh toán" at bounding box center [744, 337] width 106 height 17
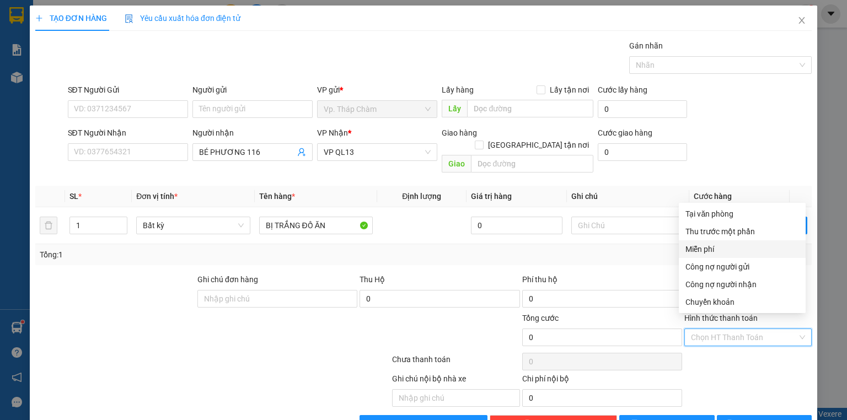
click at [710, 248] on div "Miễn phí" at bounding box center [742, 249] width 114 height 12
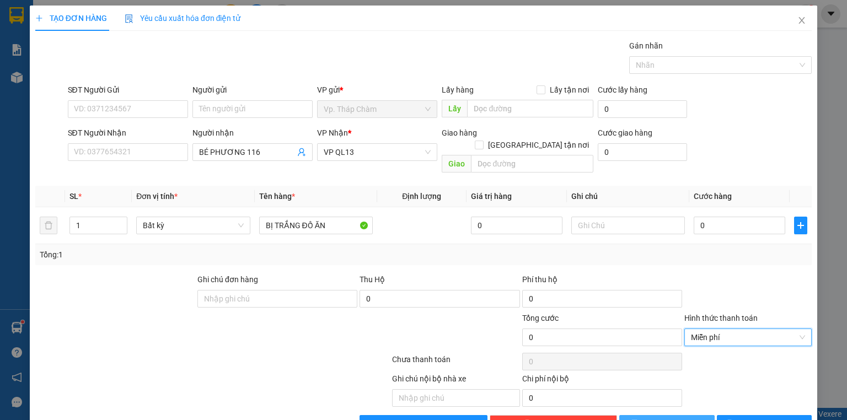
click at [673, 418] on span "[PERSON_NAME]" at bounding box center [672, 424] width 59 height 12
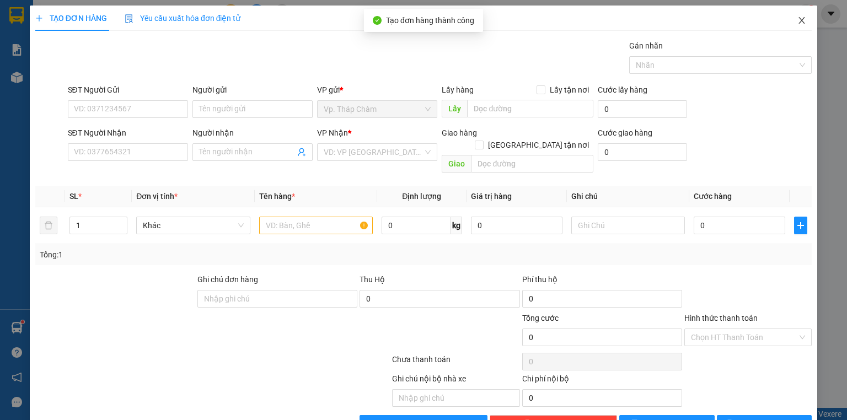
drag, startPoint x: 789, startPoint y: 23, endPoint x: 770, endPoint y: 14, distance: 21.2
click at [789, 24] on span "Close" at bounding box center [801, 21] width 31 height 31
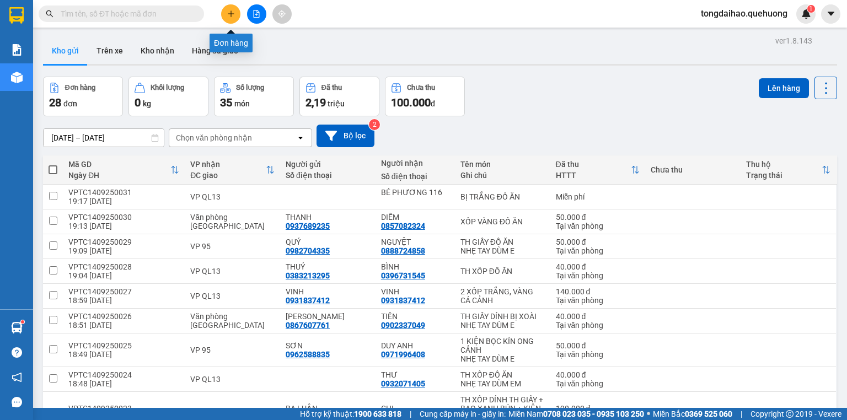
click at [228, 12] on icon "plus" at bounding box center [231, 14] width 8 height 8
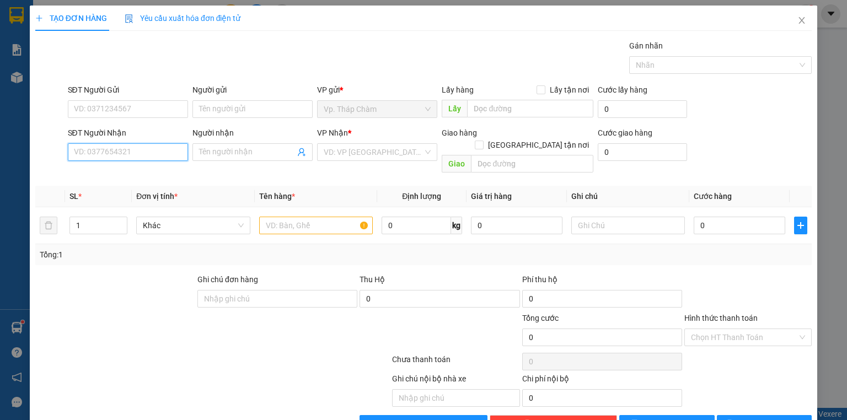
click at [105, 154] on input "SĐT Người Nhận" at bounding box center [128, 152] width 120 height 18
type input "0936942939"
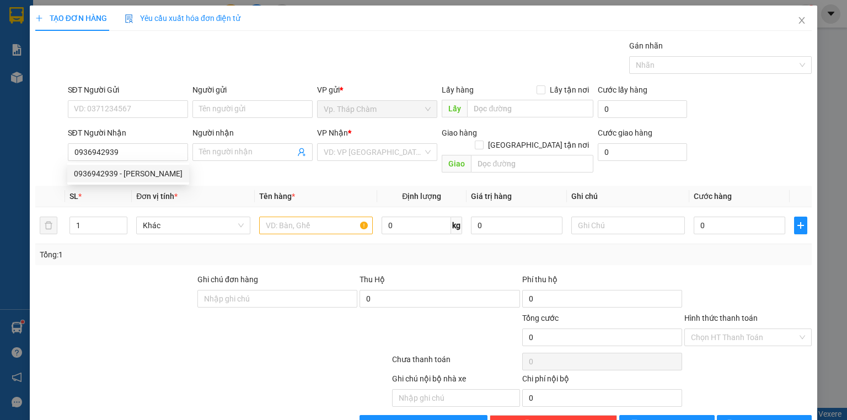
click at [121, 184] on div "0936942939 0936942939 - [PERSON_NAME]" at bounding box center [128, 174] width 122 height 22
click at [130, 152] on input "0936942939" at bounding box center [128, 152] width 120 height 18
click at [142, 172] on div "0936942939 - [PERSON_NAME]" at bounding box center [128, 174] width 109 height 12
type input "HUYỀN"
type input "40.000"
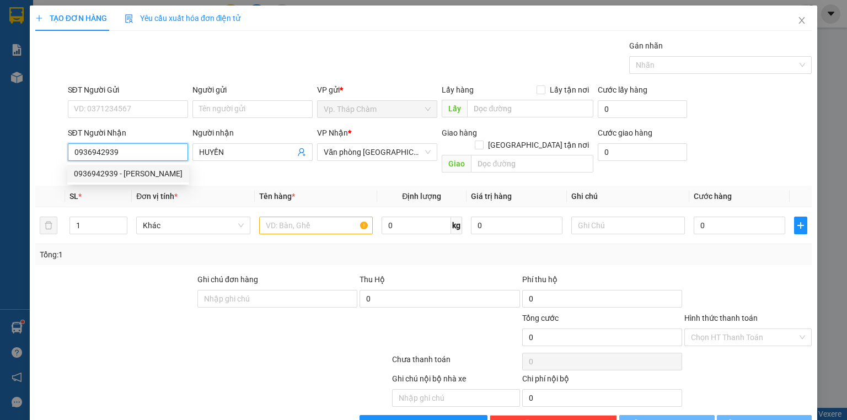
type input "40.000"
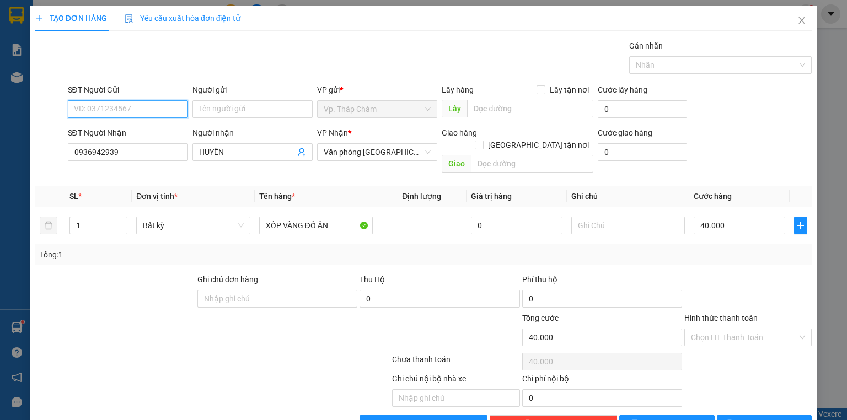
click at [140, 101] on input "SĐT Người Gửi" at bounding box center [128, 109] width 120 height 18
click at [140, 109] on input "SĐT Người Gửi" at bounding box center [128, 109] width 120 height 18
type input "0392314326"
click at [254, 115] on input "Người gửi" at bounding box center [252, 109] width 120 height 18
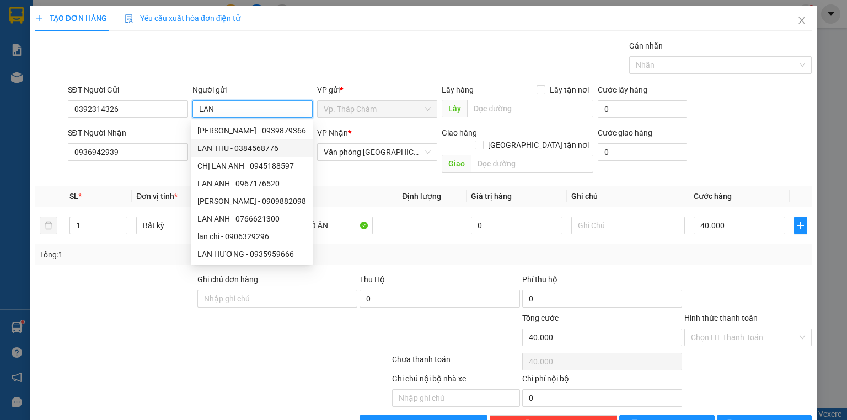
type input "LAN THU"
type input "0384568776"
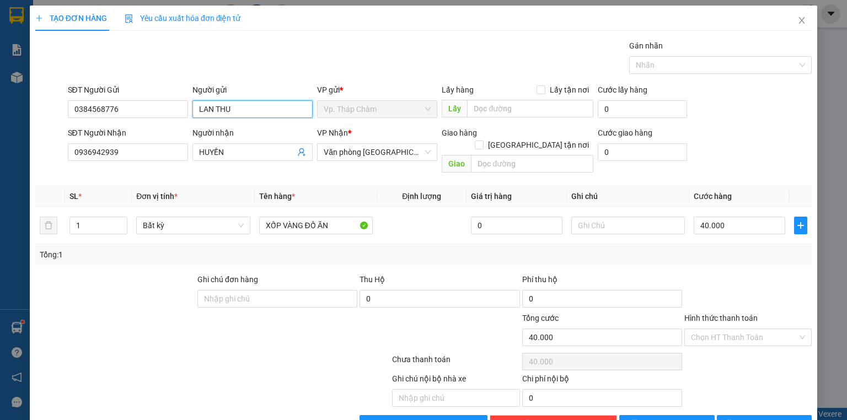
click at [259, 106] on input "LAN THU" at bounding box center [252, 109] width 120 height 18
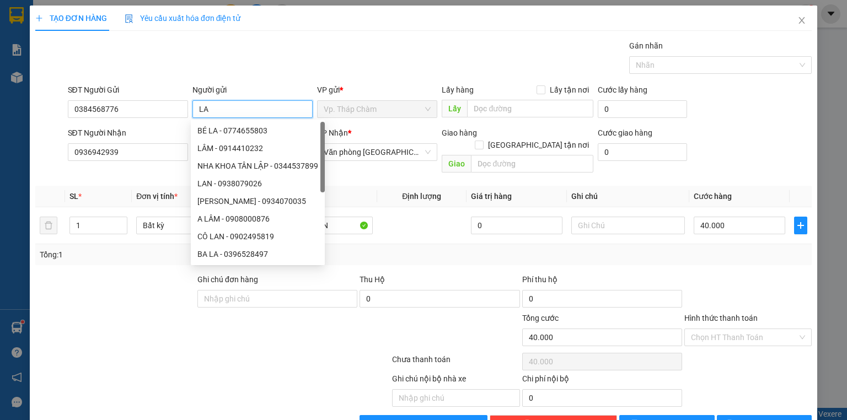
type input "L"
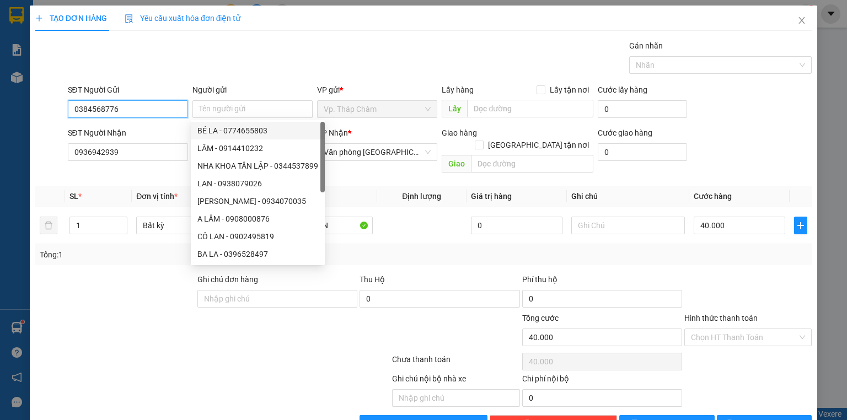
click at [126, 109] on input "0384568776" at bounding box center [128, 109] width 120 height 18
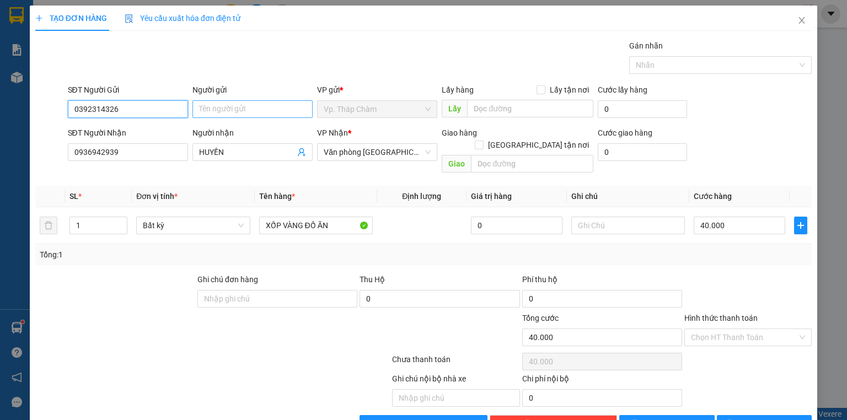
type input "0392314326"
click at [240, 106] on input "Người gửi" at bounding box center [252, 109] width 120 height 18
type input "L"
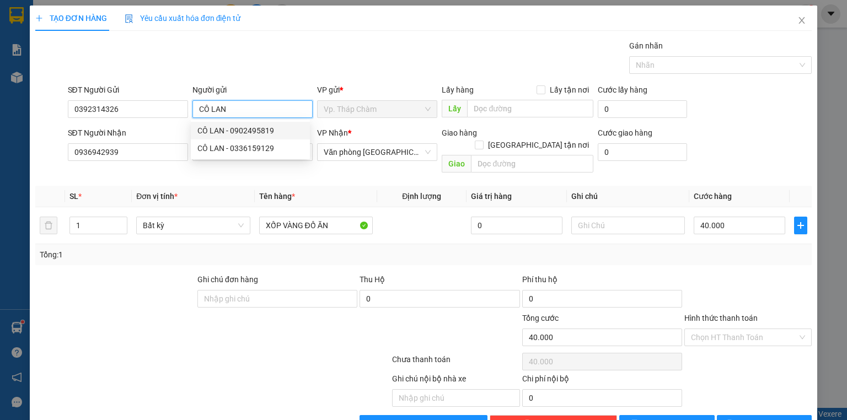
type input "CÔ LAN"
click at [287, 46] on div "Gói vận chuyển * Tiêu chuẩn Gán nhãn Nhãn" at bounding box center [440, 59] width 749 height 39
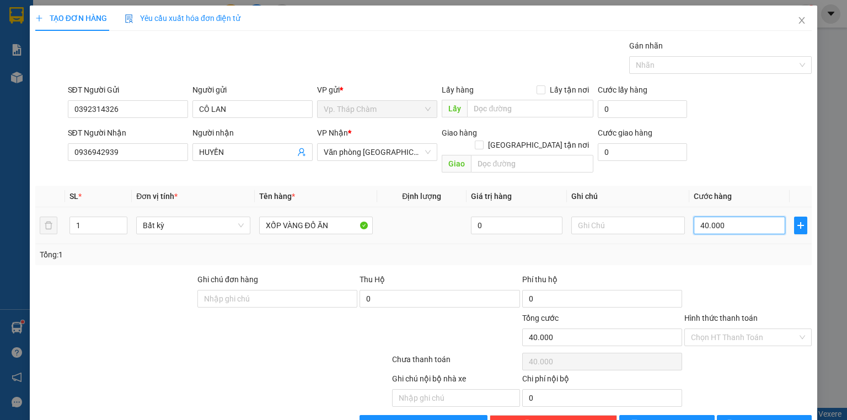
click at [721, 217] on input "40.000" at bounding box center [740, 226] width 92 height 18
type input "3"
type input "30"
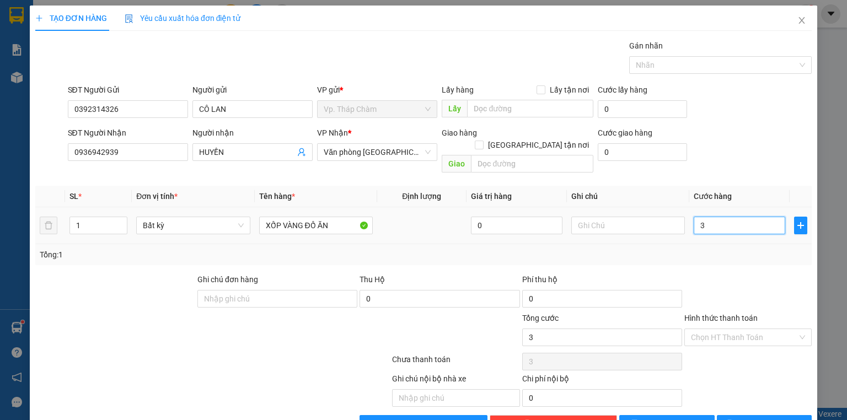
type input "30"
type input "30.000"
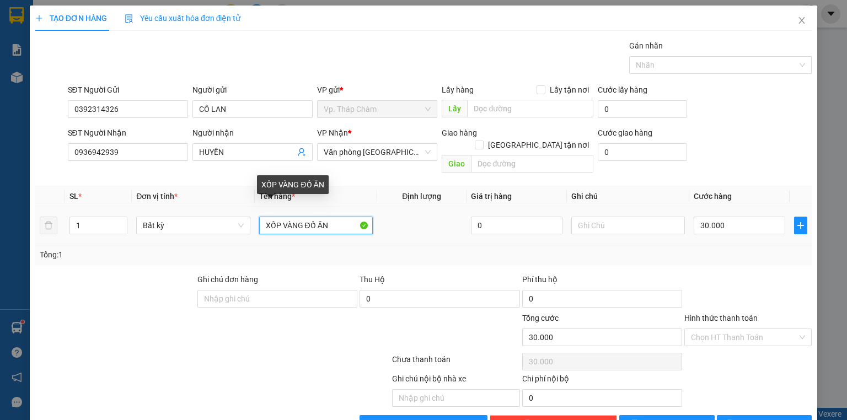
click at [342, 217] on input "XỐP VÀNG ĐỒ ĂN" at bounding box center [316, 226] width 114 height 18
type input "X"
type input "THÙNG GIẤY NHỎ"
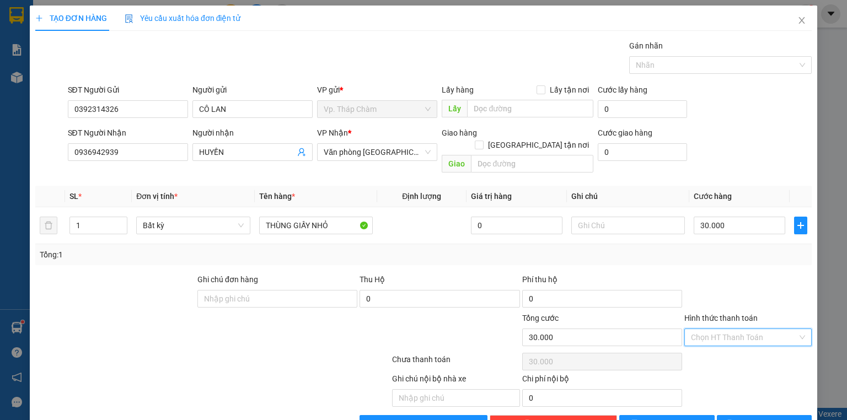
click at [750, 329] on input "Hình thức thanh toán" at bounding box center [744, 337] width 106 height 17
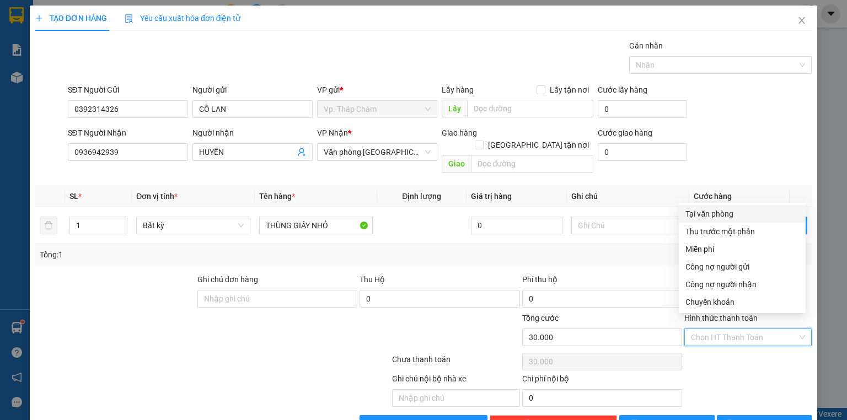
click at [730, 214] on div "Tại văn phòng" at bounding box center [742, 214] width 114 height 12
type input "0"
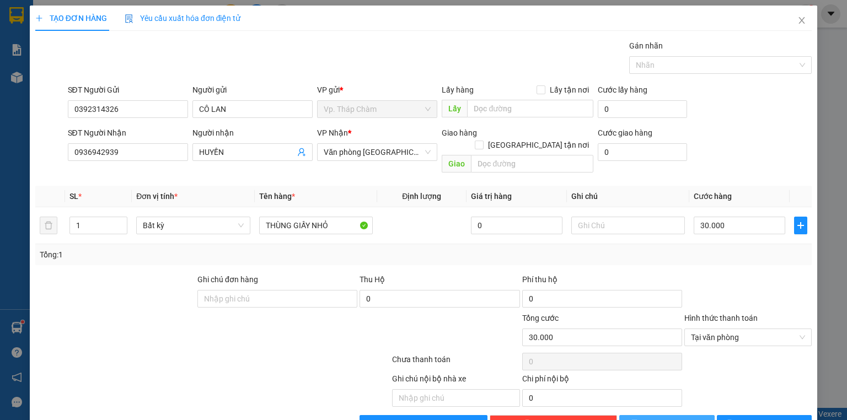
click at [657, 415] on button "[PERSON_NAME]" at bounding box center [666, 424] width 95 height 18
type input "0"
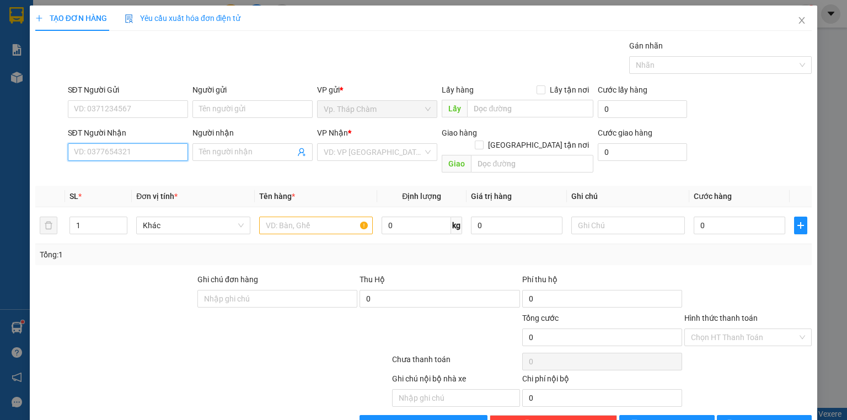
click at [121, 149] on input "SĐT Người Nhận" at bounding box center [128, 152] width 120 height 18
type input "0932777427"
click at [147, 174] on div "0932777427 - CHỊ PHƯỢNG" at bounding box center [127, 174] width 106 height 12
type input "CHỊ PHƯỢNG"
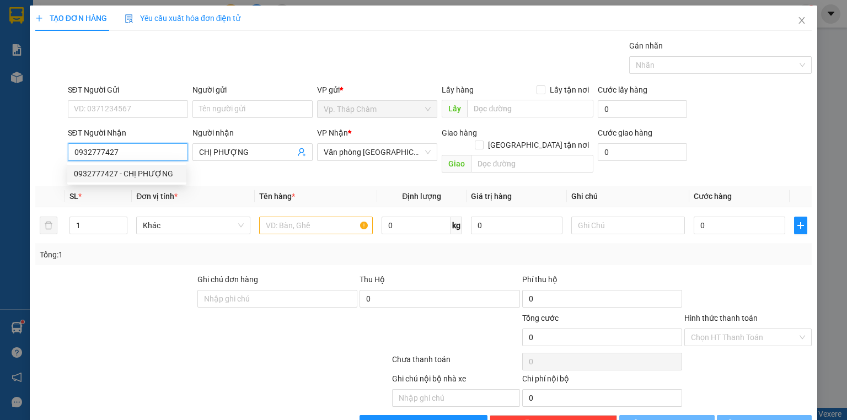
type input "110.000"
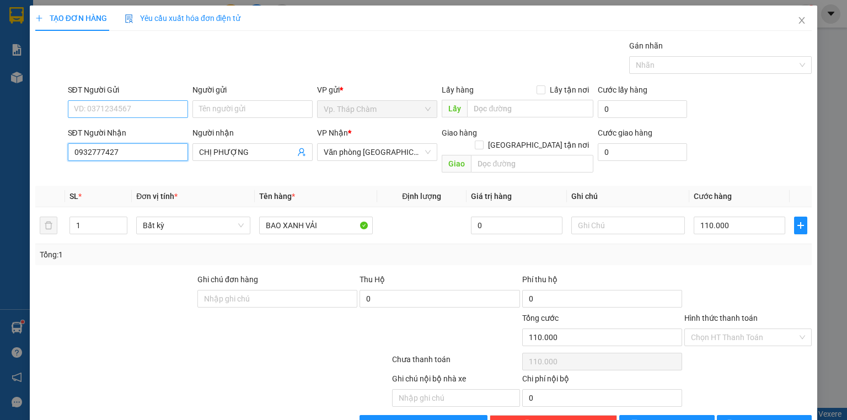
type input "0932777427"
click at [115, 110] on input "SĐT Người Gửi" at bounding box center [128, 109] width 120 height 18
click at [98, 138] on div "0984491707 - A Minh" at bounding box center [126, 131] width 119 height 18
type input "0984491707"
type input "A Minh"
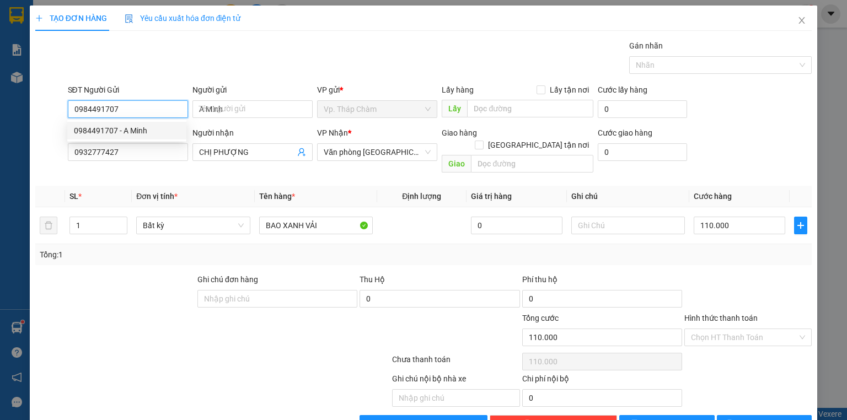
type input "150.000"
type input "0984491707"
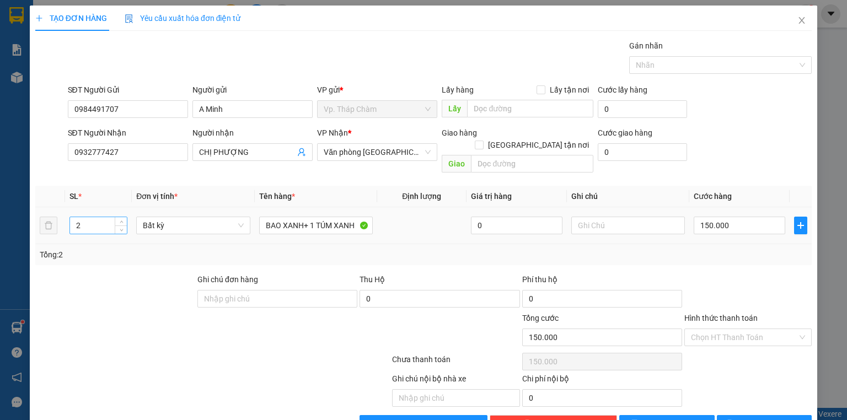
drag, startPoint x: 81, startPoint y: 216, endPoint x: 69, endPoint y: 218, distance: 11.2
click at [78, 217] on input "2" at bounding box center [98, 225] width 57 height 17
click at [70, 218] on input "2" at bounding box center [98, 225] width 57 height 17
drag, startPoint x: 82, startPoint y: 213, endPoint x: 75, endPoint y: 213, distance: 6.6
click at [75, 217] on input "2" at bounding box center [98, 225] width 57 height 17
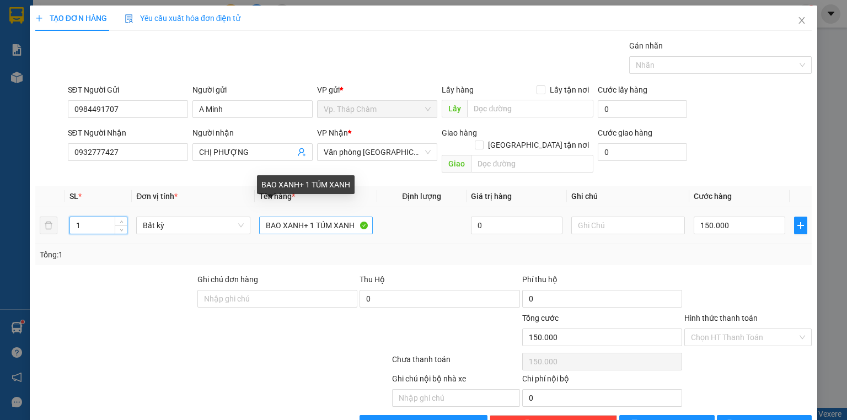
type input "1"
click at [355, 217] on input "BAO XANH+ 1 TÚM XANH" at bounding box center [316, 226] width 114 height 18
type input "0"
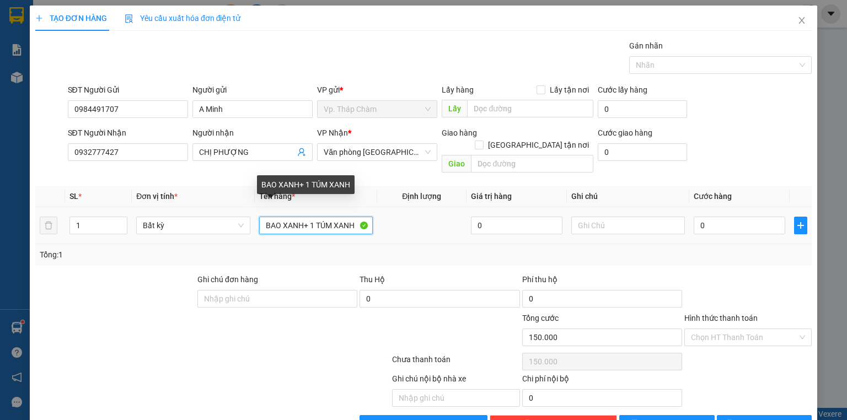
type input "0"
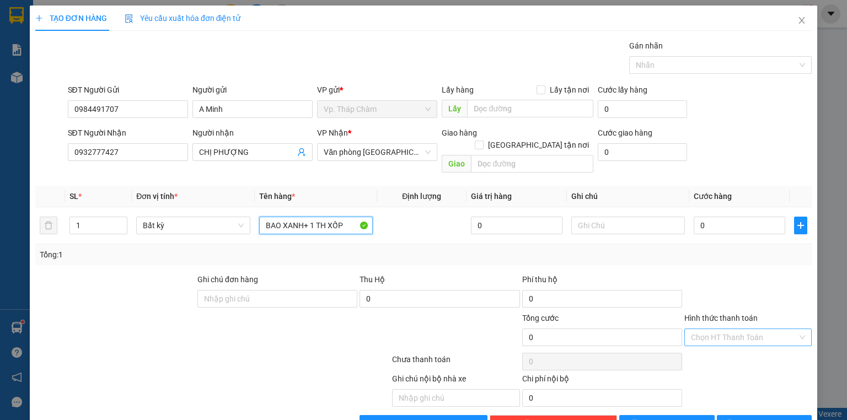
type input "BAO XANH+ 1 TH XỐP"
click at [779, 329] on input "Hình thức thanh toán" at bounding box center [744, 337] width 106 height 17
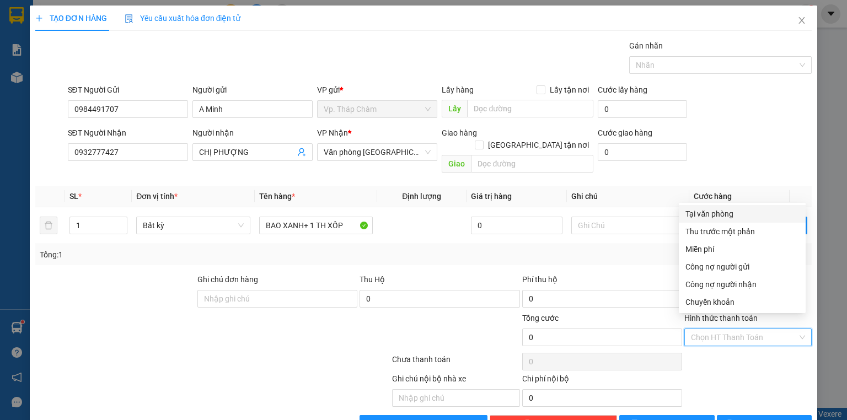
click at [706, 216] on div "Tại văn phòng" at bounding box center [742, 214] width 114 height 12
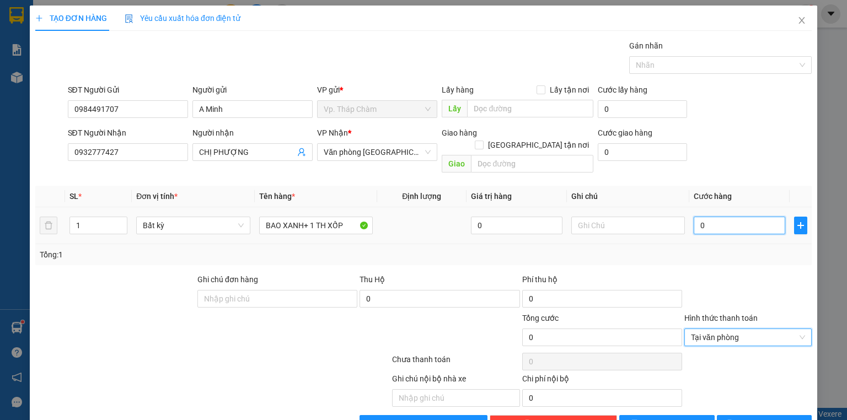
click at [719, 221] on input "0" at bounding box center [740, 226] width 92 height 18
type input "1"
type input "14"
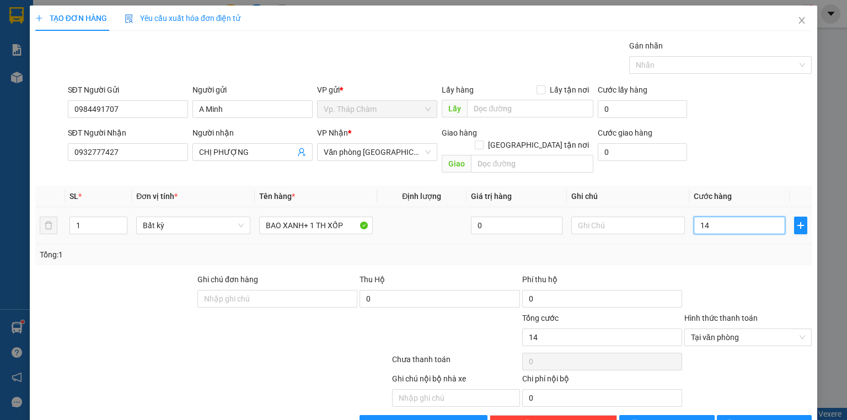
type input "140"
type input "14"
type input "1"
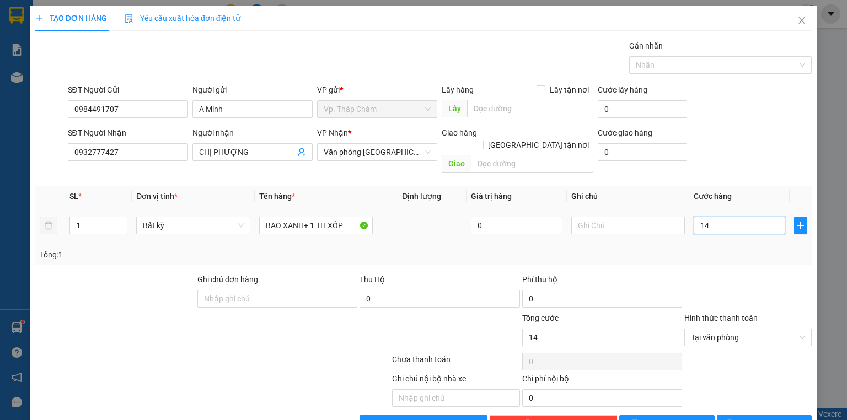
type input "1"
type input "16"
type input "160"
click at [790, 329] on span "Tại văn phòng" at bounding box center [748, 337] width 114 height 17
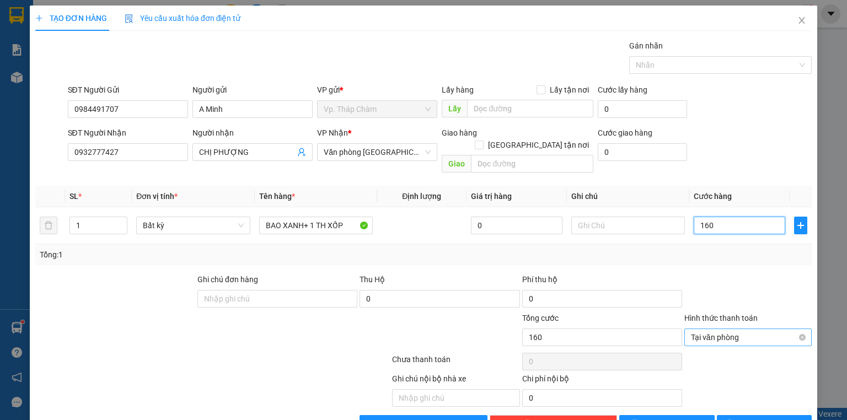
type input "160"
type input "160.000"
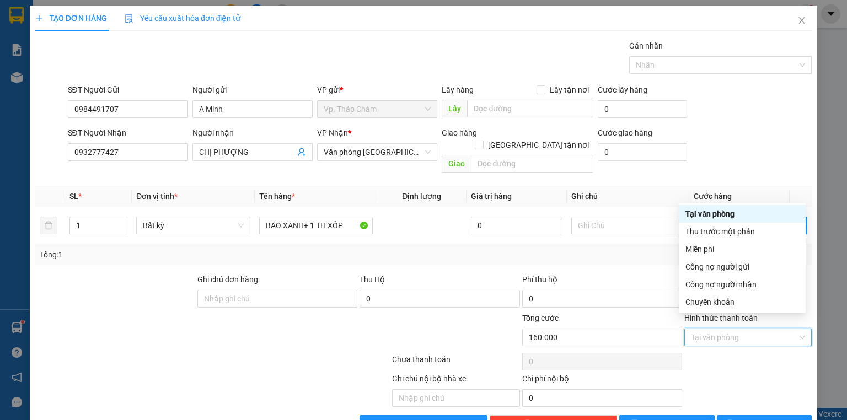
click at [729, 212] on div "Tại văn phòng" at bounding box center [742, 214] width 114 height 12
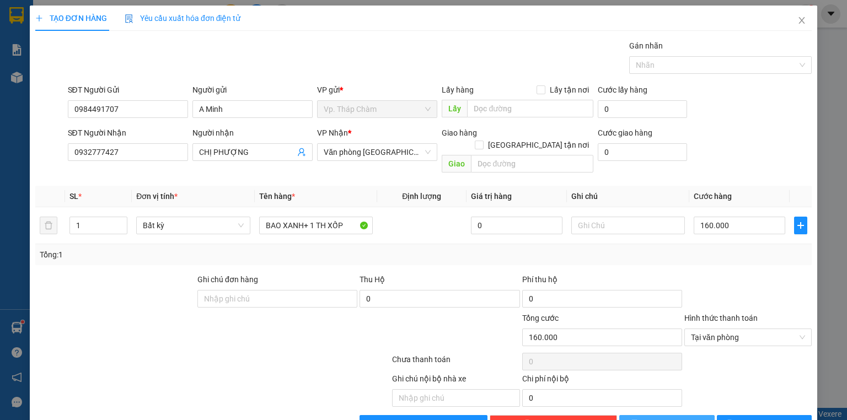
click at [672, 418] on span "[PERSON_NAME]" at bounding box center [672, 424] width 59 height 12
type input "0"
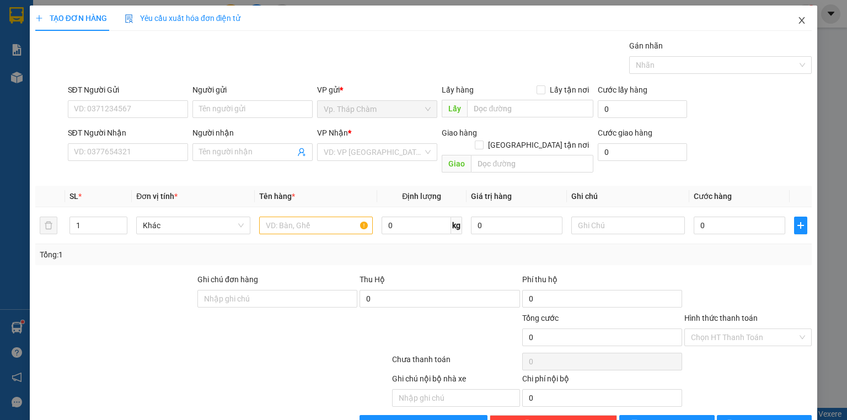
click at [797, 19] on icon "close" at bounding box center [801, 20] width 9 height 9
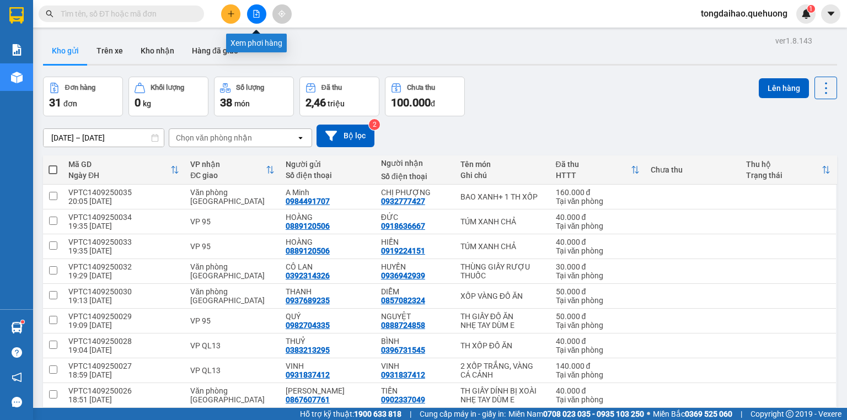
click at [255, 8] on button at bounding box center [256, 13] width 19 height 19
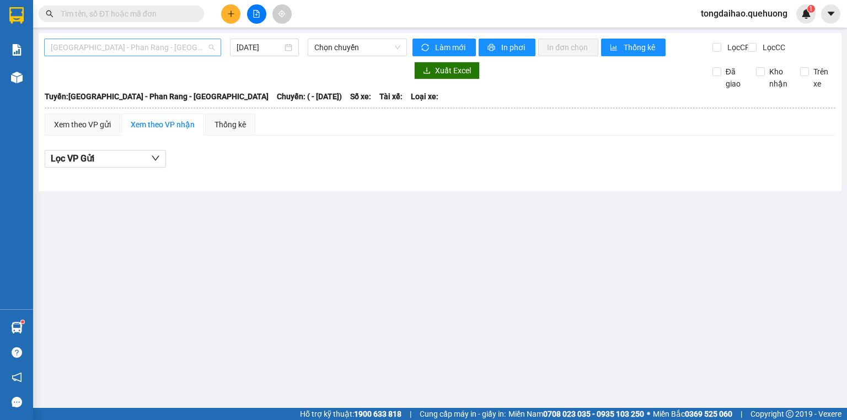
click at [216, 50] on div "[GEOGRAPHIC_DATA] - Phan Rang - [GEOGRAPHIC_DATA]" at bounding box center [132, 48] width 177 height 18
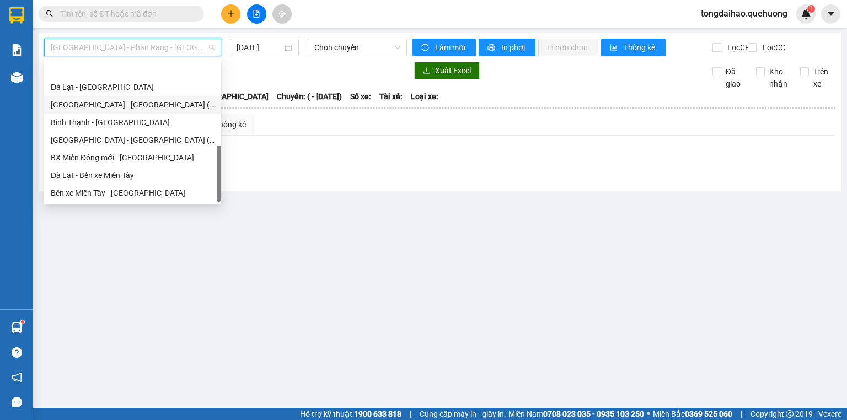
scroll to position [300, 0]
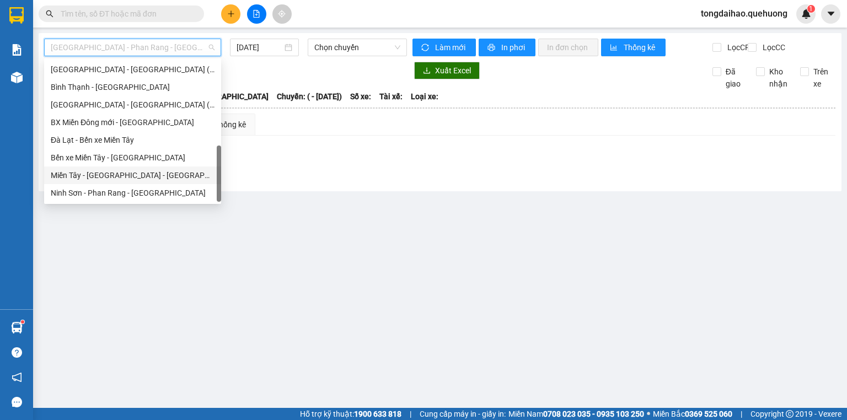
click at [163, 174] on div "Miền Tây - [GEOGRAPHIC_DATA] - [GEOGRAPHIC_DATA]" at bounding box center [133, 175] width 164 height 12
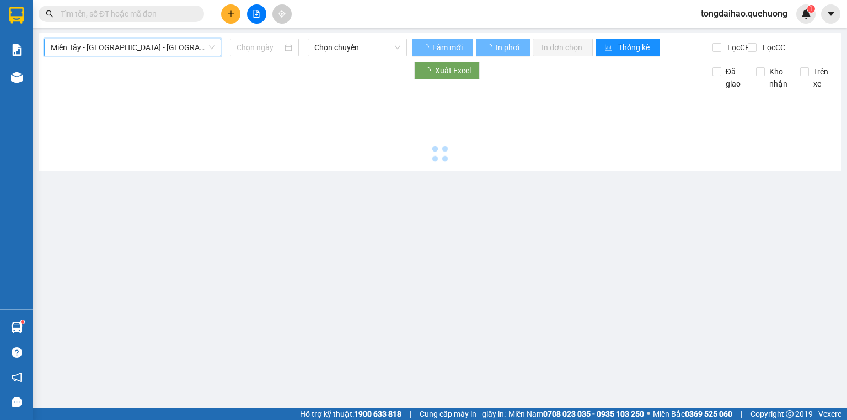
type input "[DATE]"
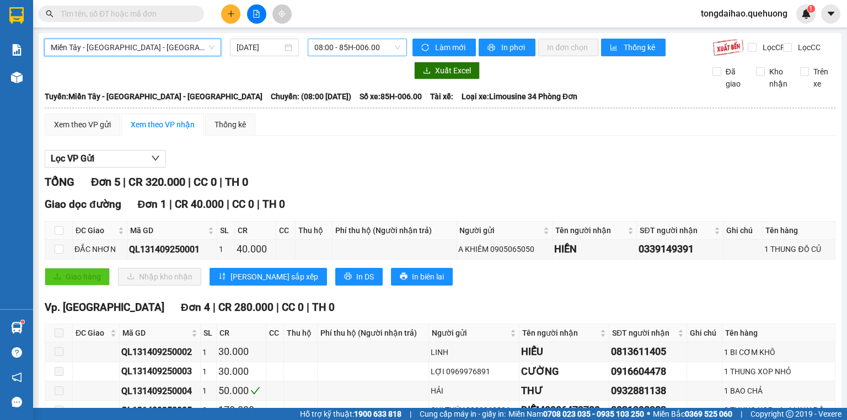
click at [396, 44] on span "08:00 - 85H-006.00" at bounding box center [357, 47] width 87 height 17
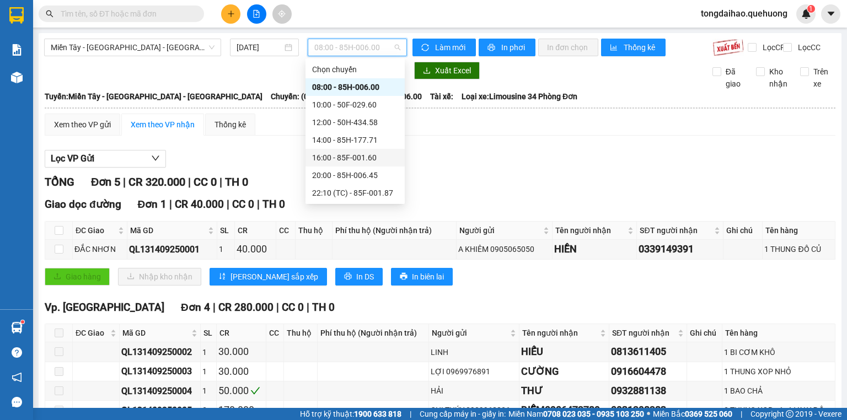
click at [358, 157] on div "16:00 - 85F-001.60" at bounding box center [355, 158] width 86 height 12
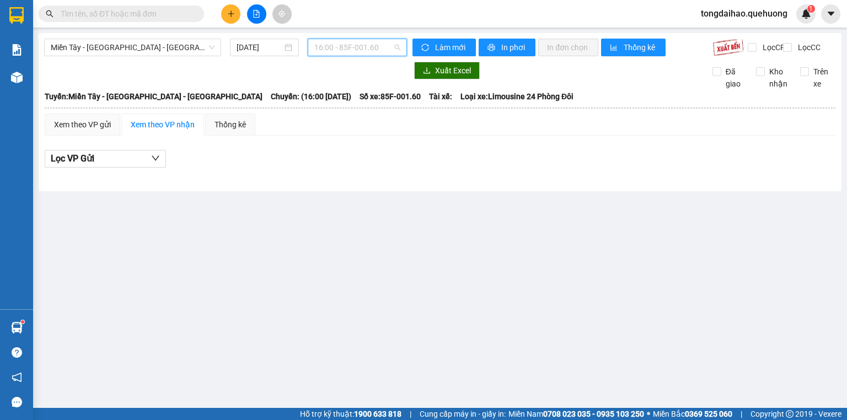
click at [399, 49] on span "16:00 - 85F-001.60" at bounding box center [357, 47] width 87 height 17
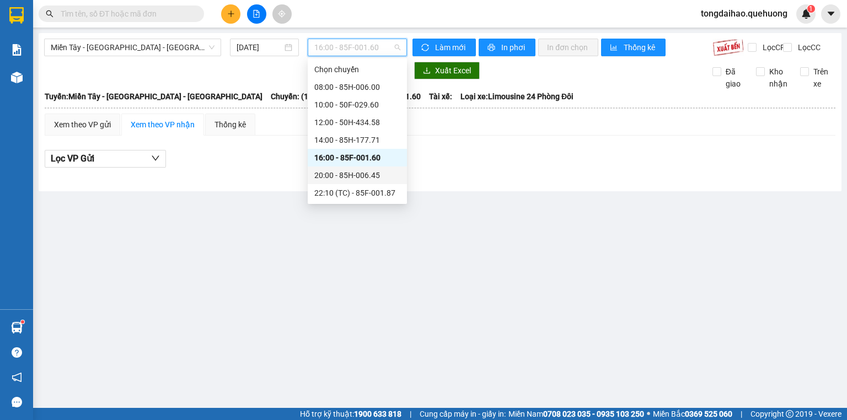
click at [352, 177] on div "20:00 - 85H-006.45" at bounding box center [357, 175] width 86 height 12
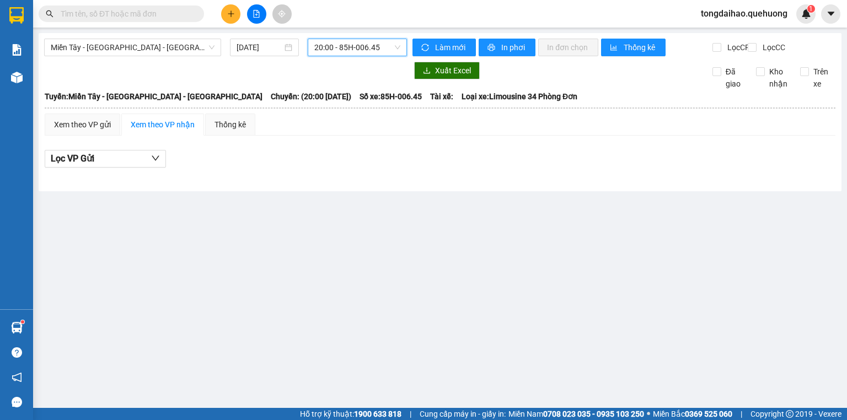
click at [399, 45] on span "20:00 - 85H-006.45" at bounding box center [357, 47] width 87 height 17
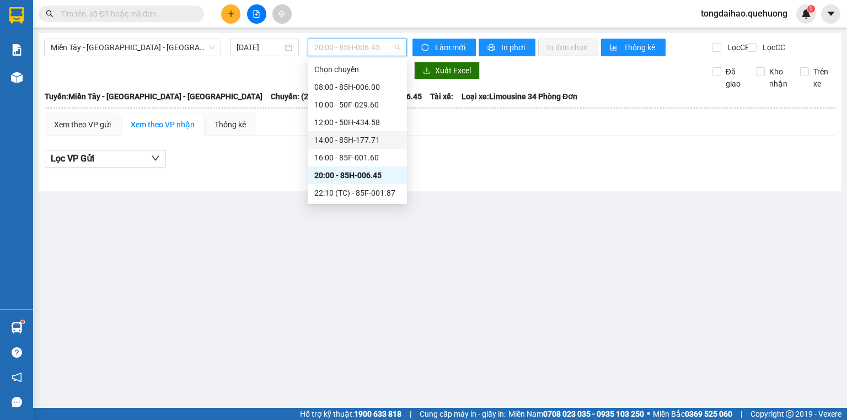
click at [346, 137] on div "14:00 - 85H-177.71" at bounding box center [357, 140] width 86 height 12
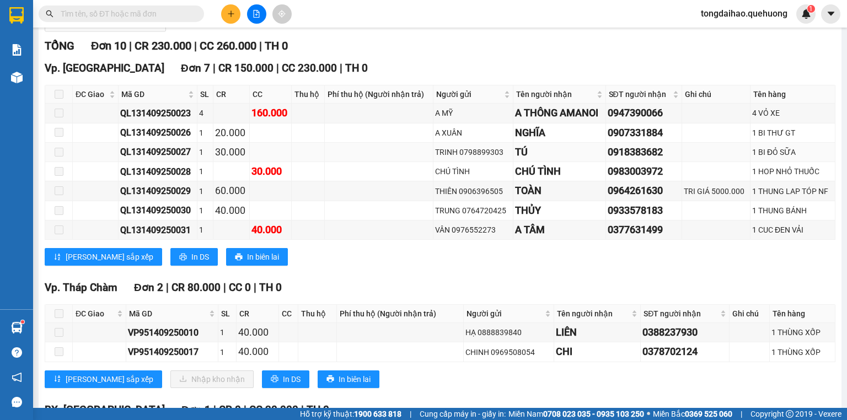
scroll to position [256, 0]
